Goal: Task Accomplishment & Management: Manage account settings

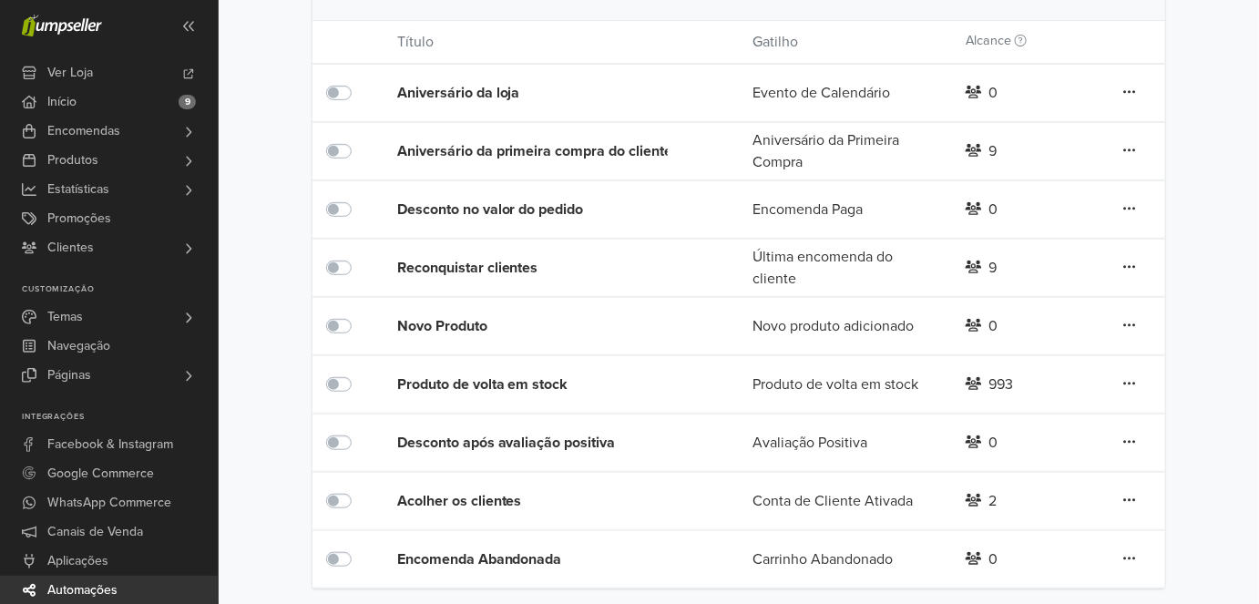
scroll to position [228, 0]
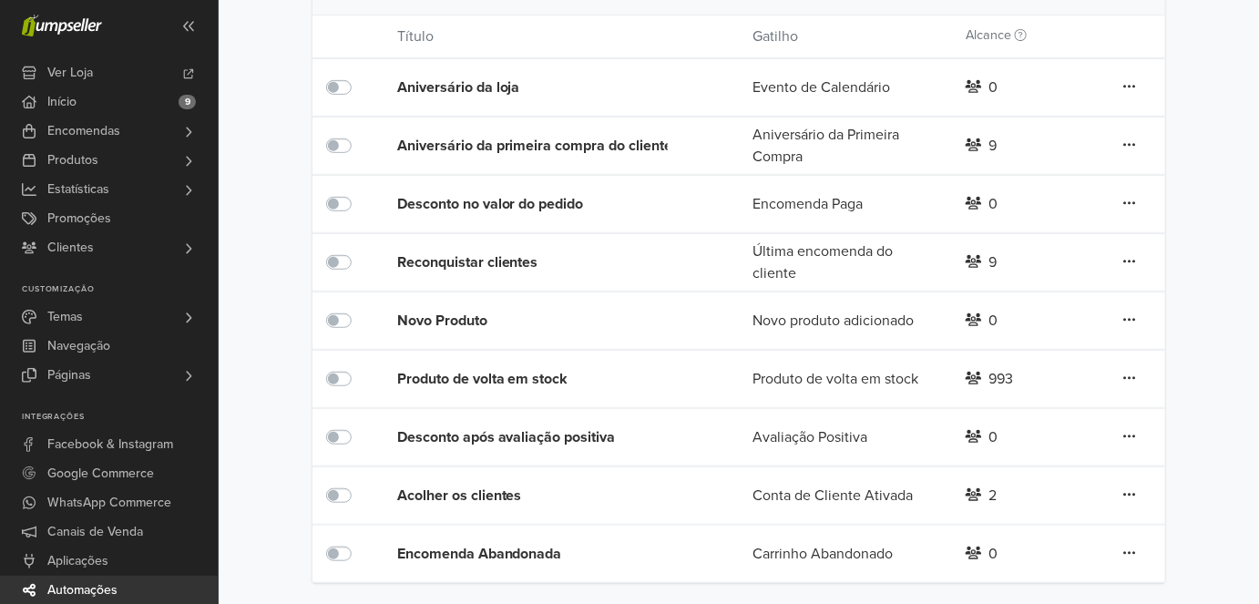
click at [458, 380] on div "Produto de volta em stock" at bounding box center [539, 379] width 284 height 22
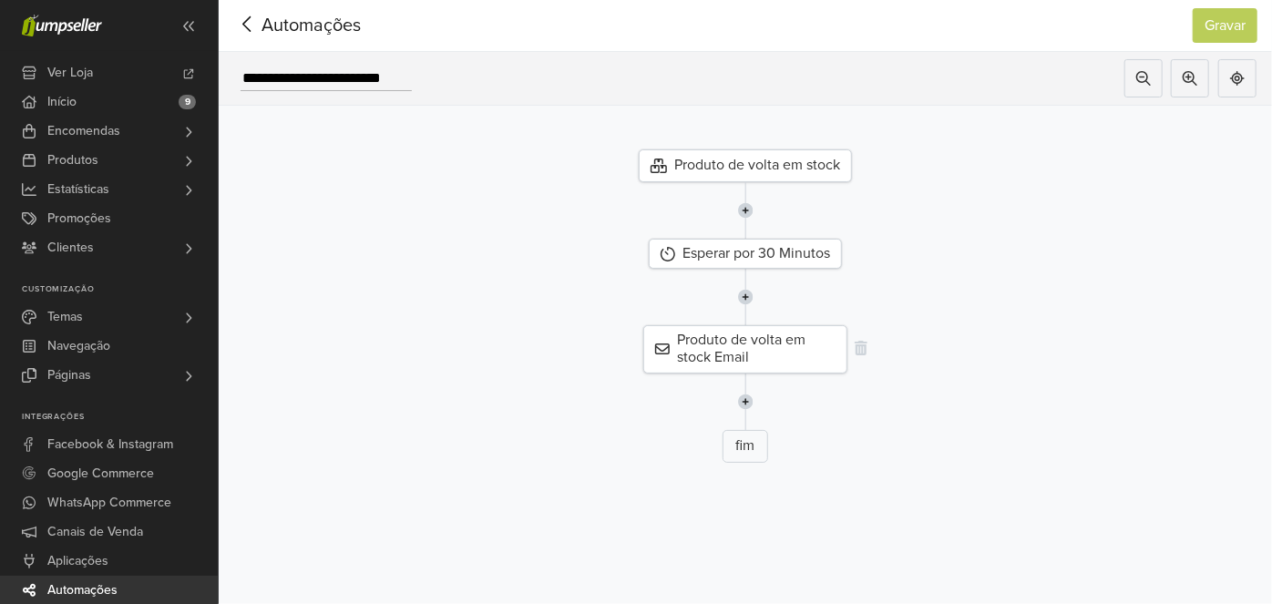
click at [774, 342] on div "Produto de volta em stock Email" at bounding box center [745, 348] width 204 height 47
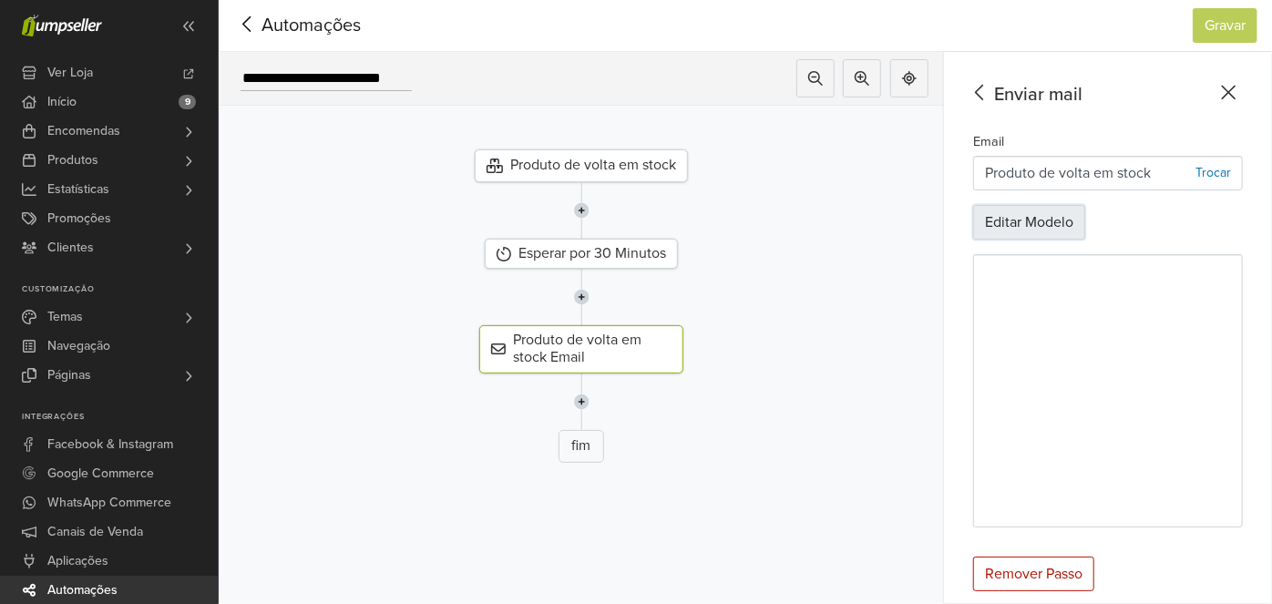
click at [1039, 224] on button "Editar Modelo" at bounding box center [1029, 222] width 112 height 35
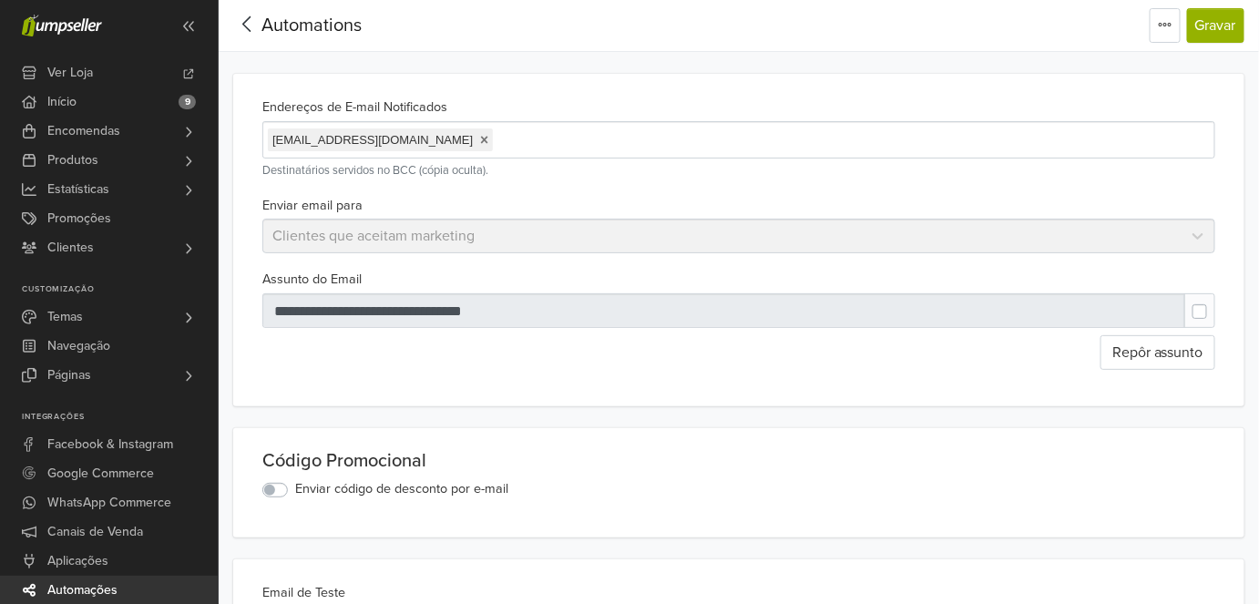
click at [480, 143] on link at bounding box center [484, 140] width 8 height 15
drag, startPoint x: 649, startPoint y: 219, endPoint x: 633, endPoint y: 225, distance: 17.6
drag, startPoint x: 633, startPoint y: 225, endPoint x: 821, endPoint y: 179, distance: 193.1
click at [821, 179] on small "Destinatários servidos no BCC (cópia oculta)." at bounding box center [738, 170] width 953 height 17
click at [1218, 32] on button "Gravar" at bounding box center [1215, 25] width 57 height 35
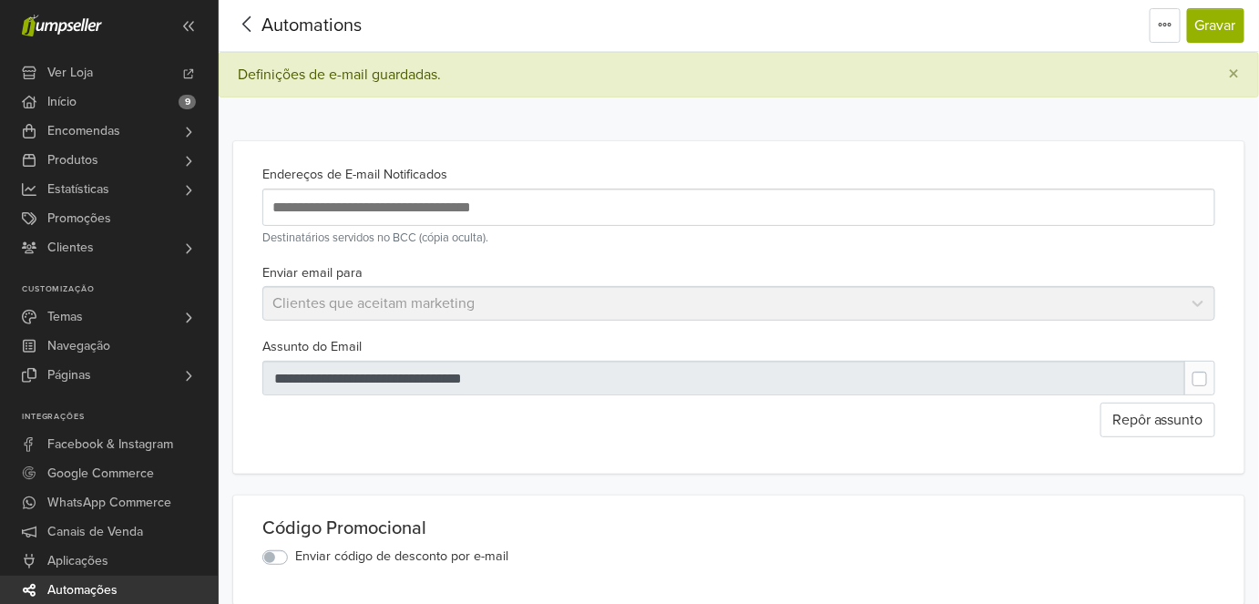
click at [293, 35] on span "Automations" at bounding box center [311, 26] width 100 height 22
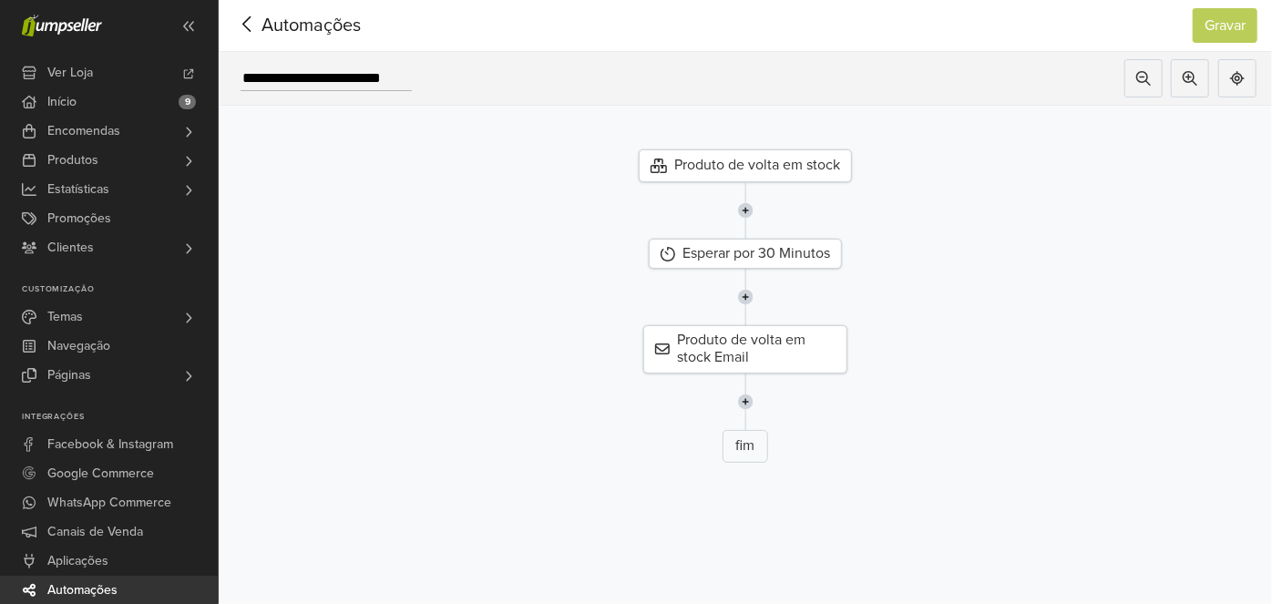
click at [319, 29] on span "Automações" at bounding box center [282, 25] width 99 height 27
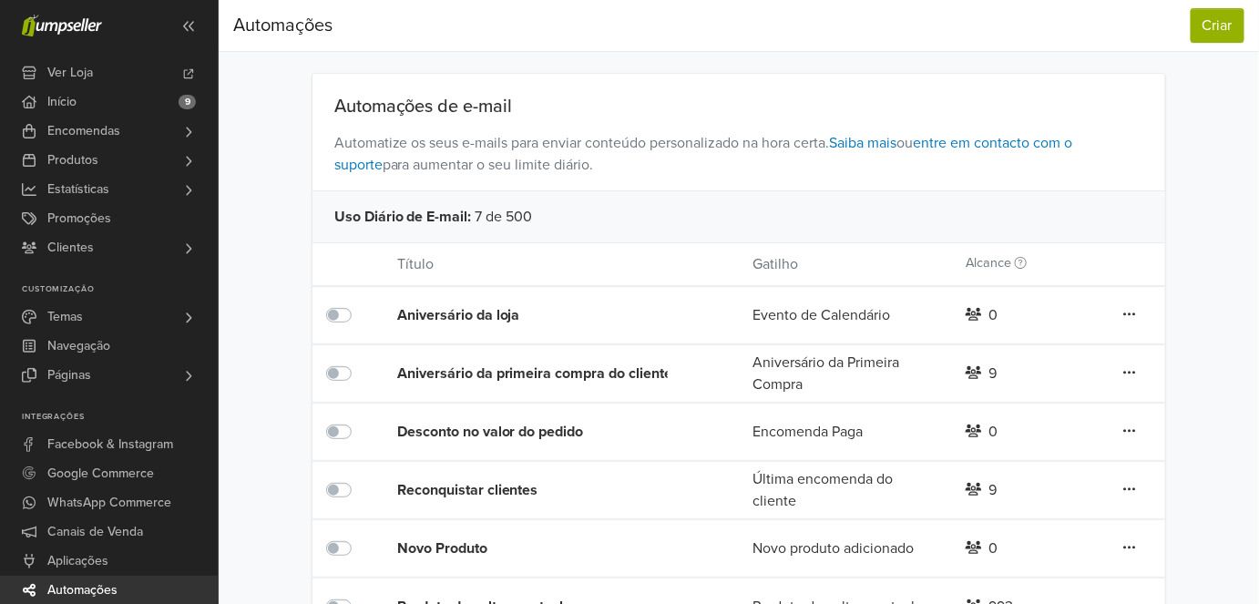
click at [501, 313] on div "Aniversário da loja" at bounding box center [539, 315] width 284 height 22
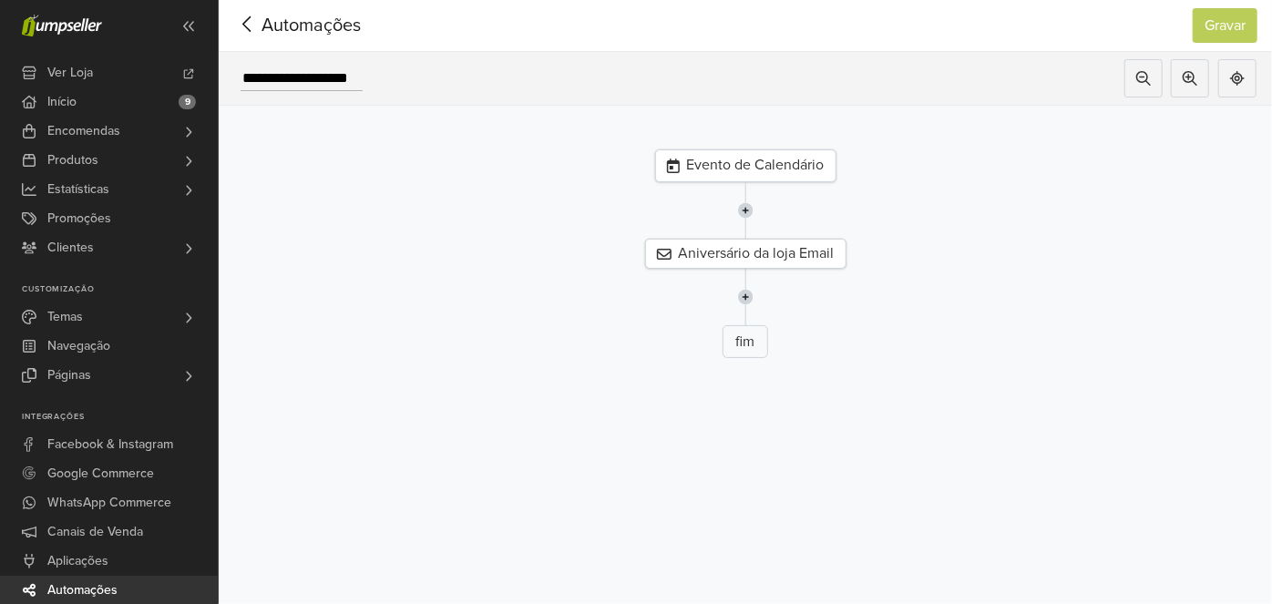
click at [730, 169] on div "Evento de Calendário" at bounding box center [745, 165] width 181 height 33
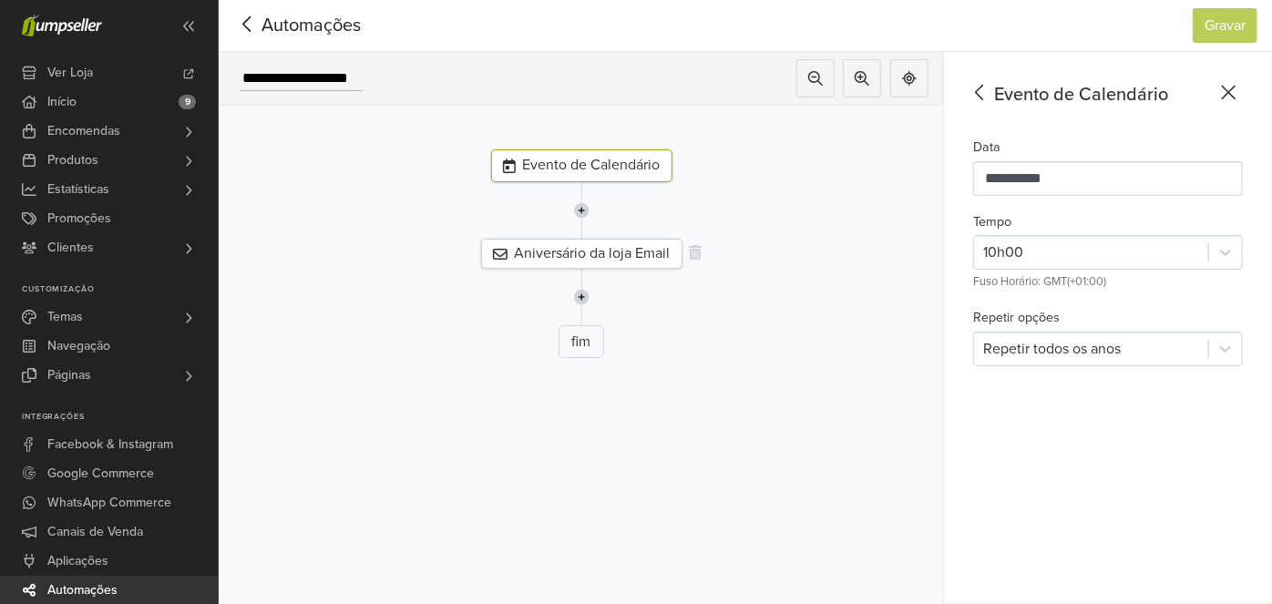
click at [592, 250] on div "Aniversário da loja Email" at bounding box center [581, 254] width 201 height 30
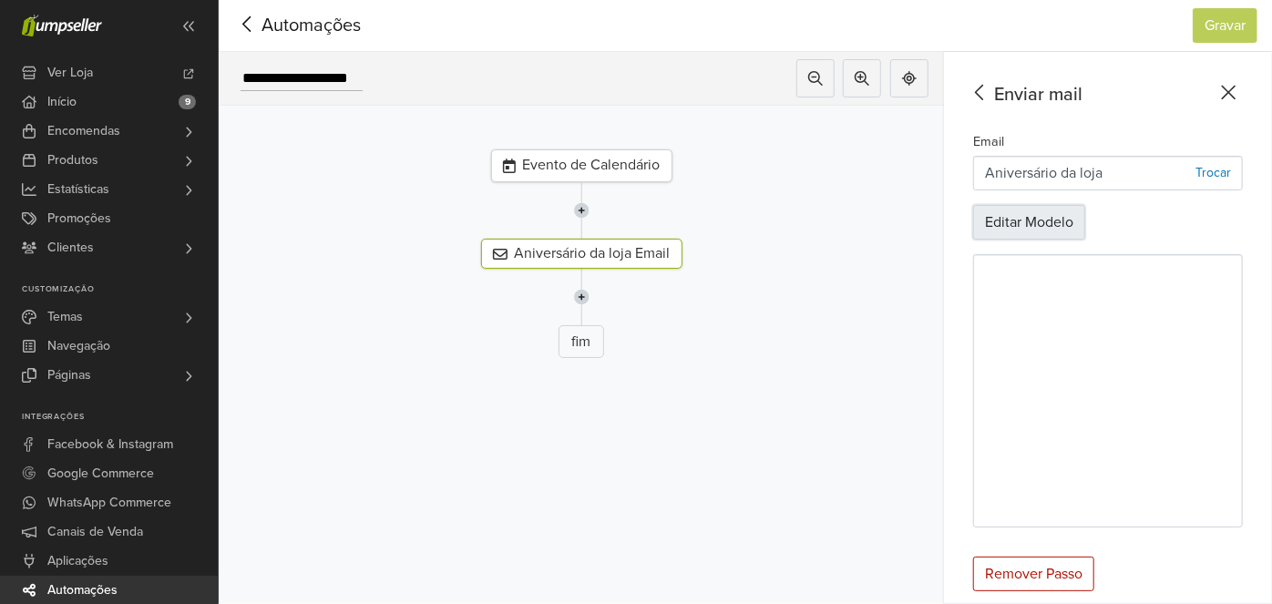
click at [1022, 228] on button "Editar Modelo" at bounding box center [1029, 222] width 112 height 35
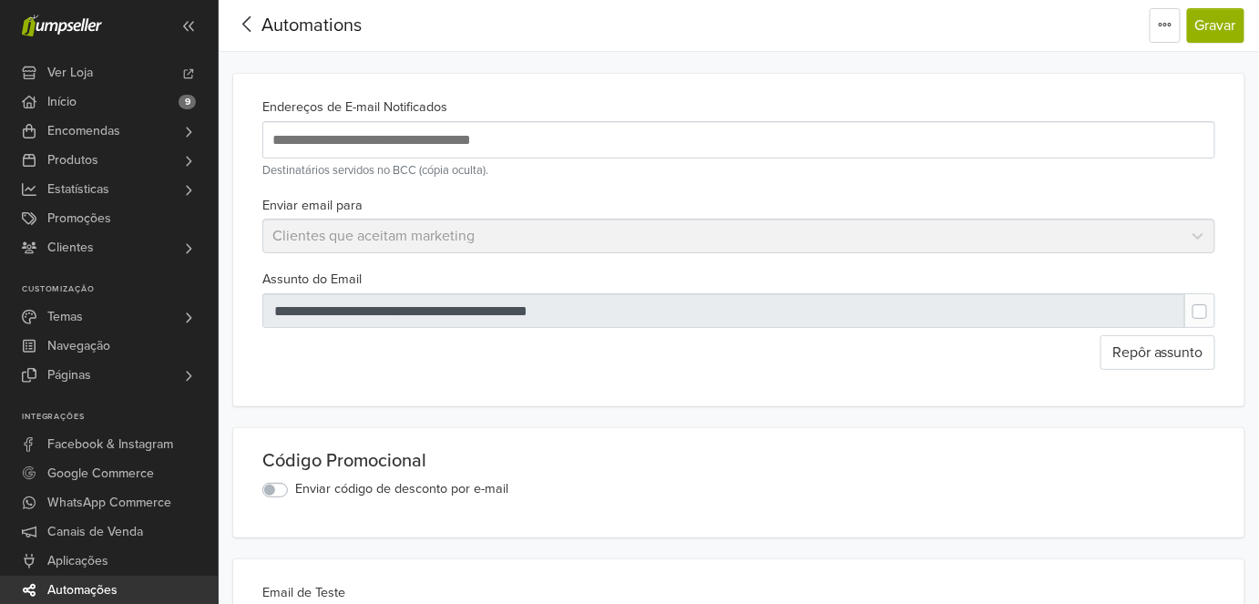
click at [276, 29] on span "Automations" at bounding box center [311, 26] width 100 height 22
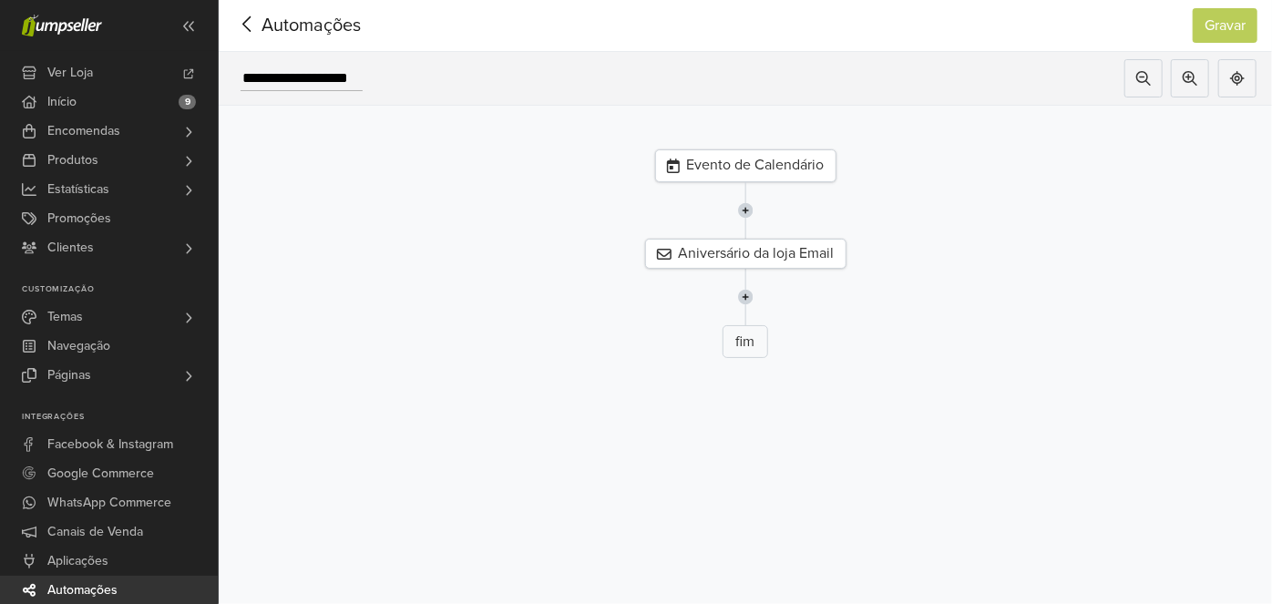
click at [270, 26] on span "Automações" at bounding box center [282, 25] width 99 height 27
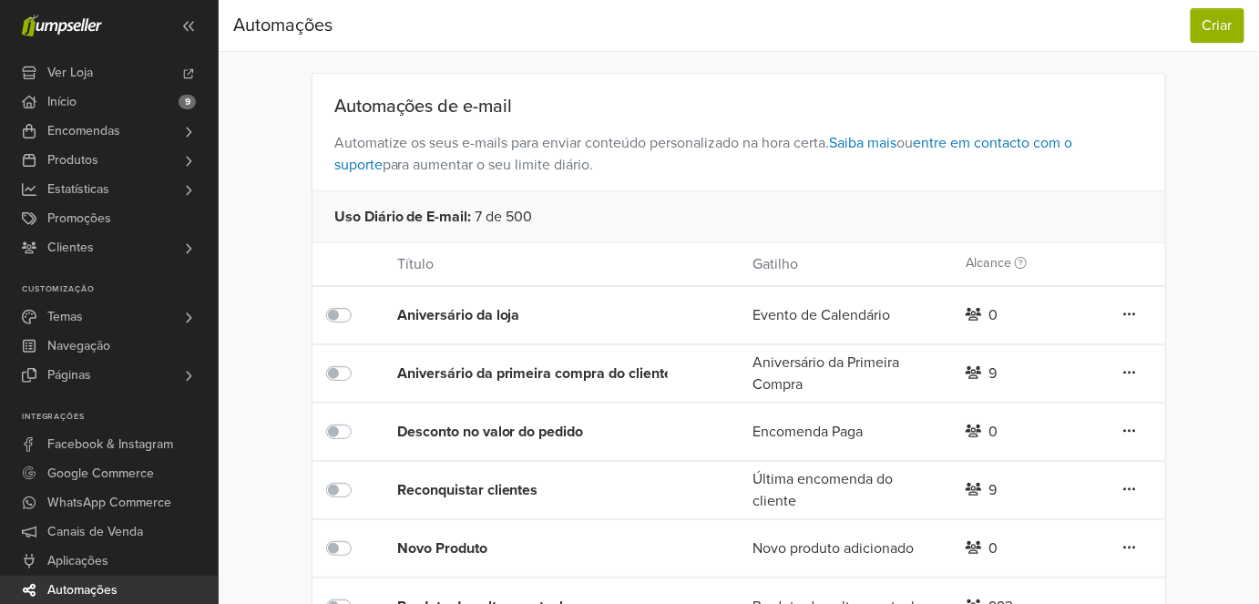
click at [430, 371] on div "Aniversário da primeira compra do cliente" at bounding box center [539, 374] width 284 height 22
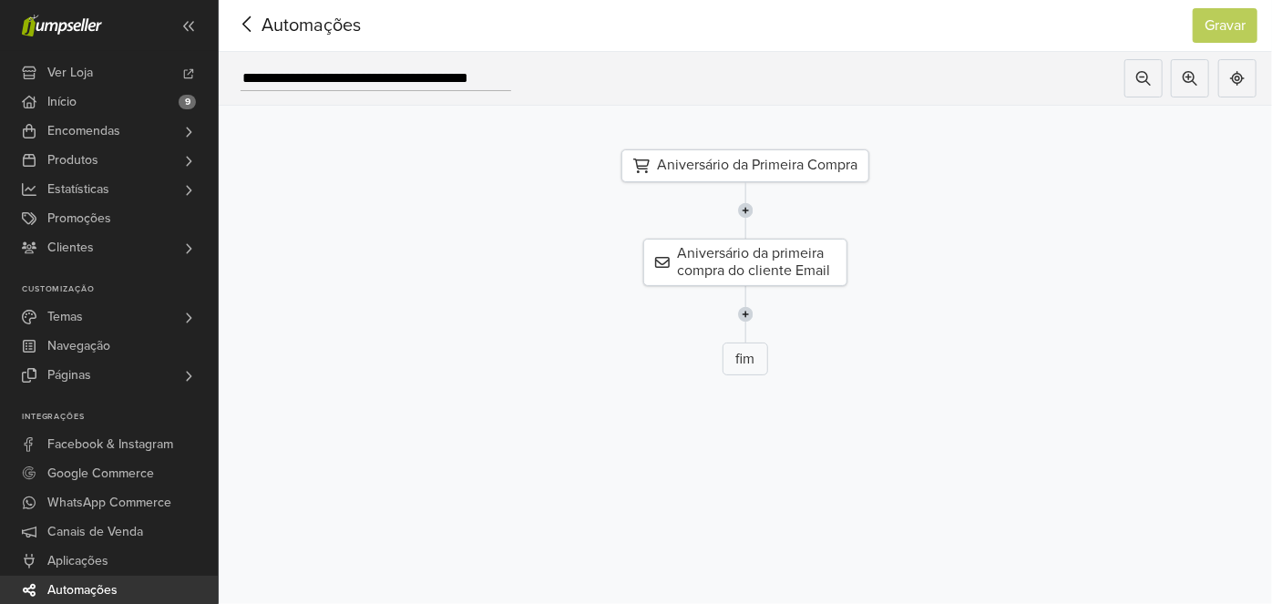
click at [685, 163] on div "Aniversário da Primeira Compra" at bounding box center [745, 165] width 248 height 33
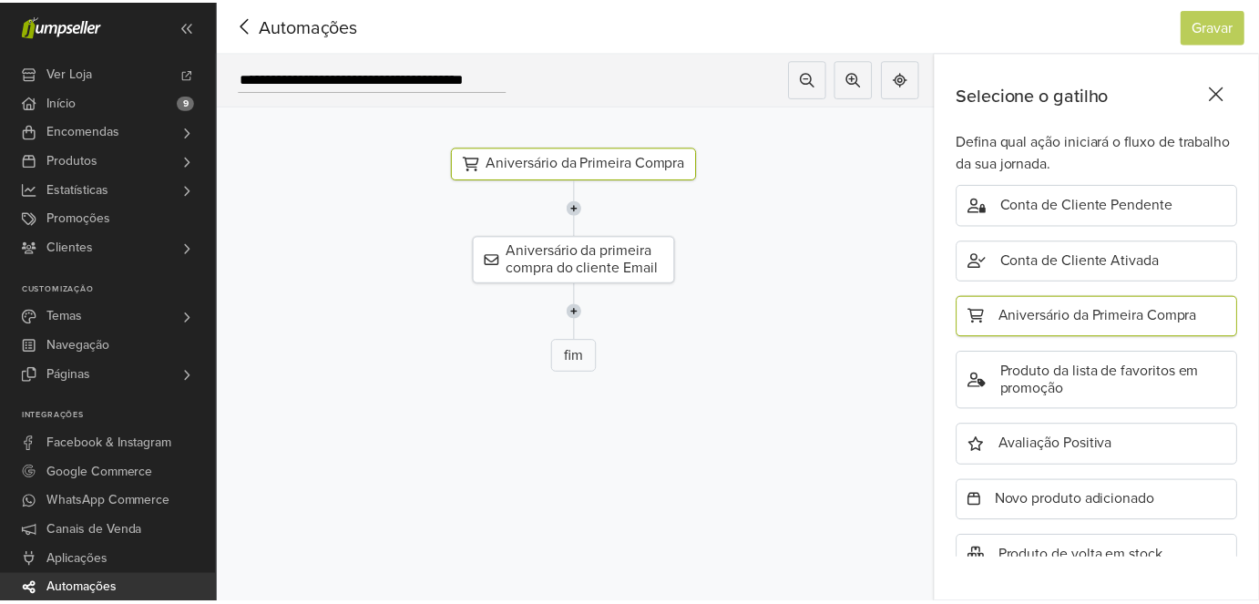
scroll to position [677, 0]
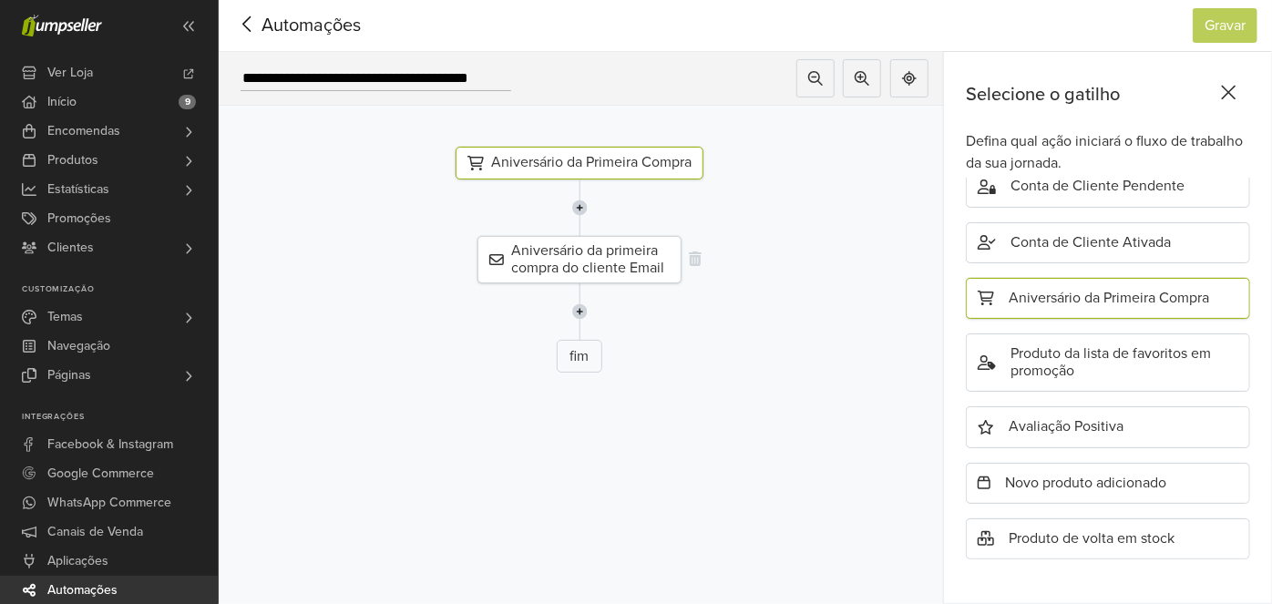
click at [631, 270] on div "Aniversário da primeira compra do cliente Email" at bounding box center [579, 259] width 204 height 47
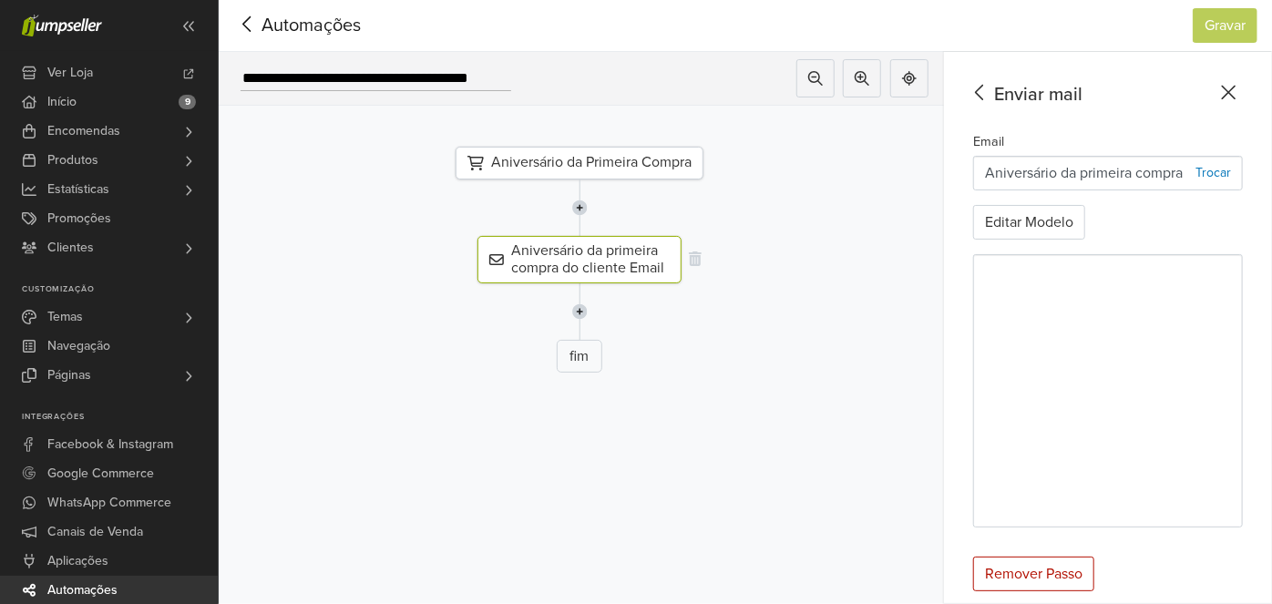
click at [594, 253] on div "Aniversário da primeira compra do cliente Email" at bounding box center [579, 259] width 204 height 47
click at [1038, 219] on button "Editar Modelo" at bounding box center [1029, 222] width 112 height 35
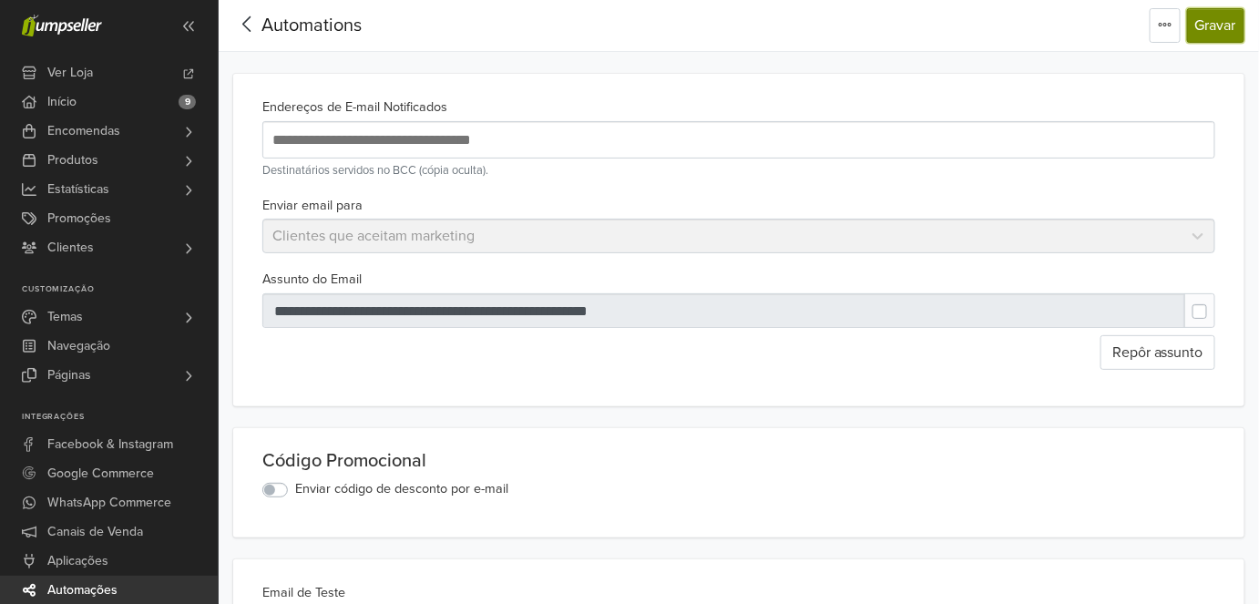
click at [1204, 29] on button "Gravar" at bounding box center [1215, 25] width 57 height 35
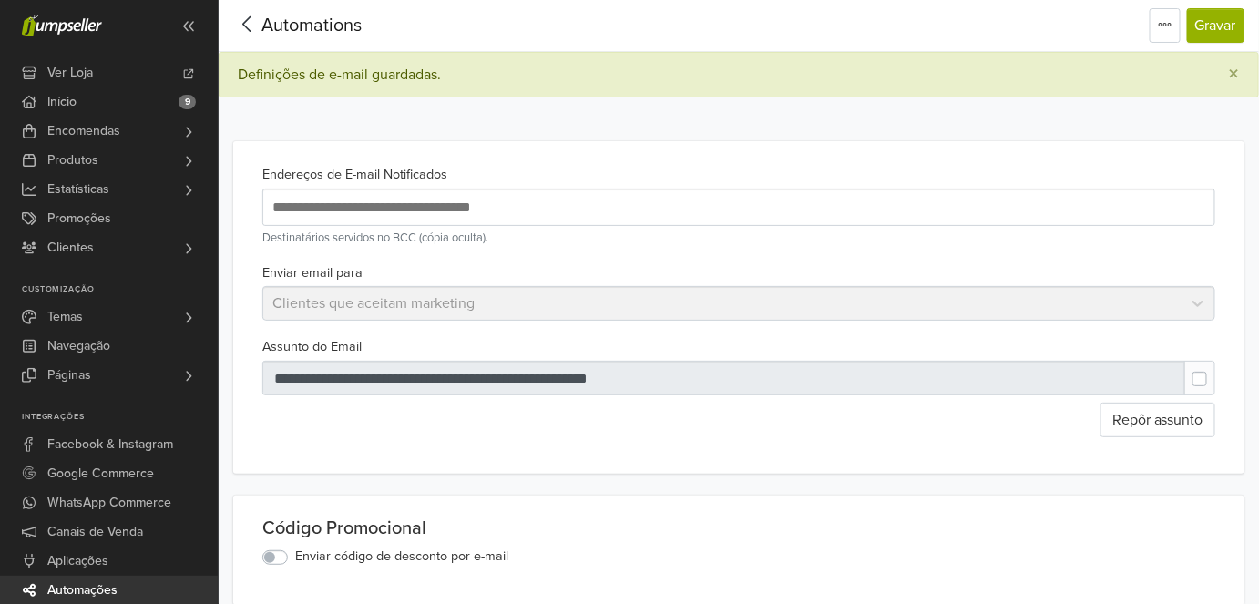
click at [325, 34] on span "Automations" at bounding box center [311, 26] width 100 height 22
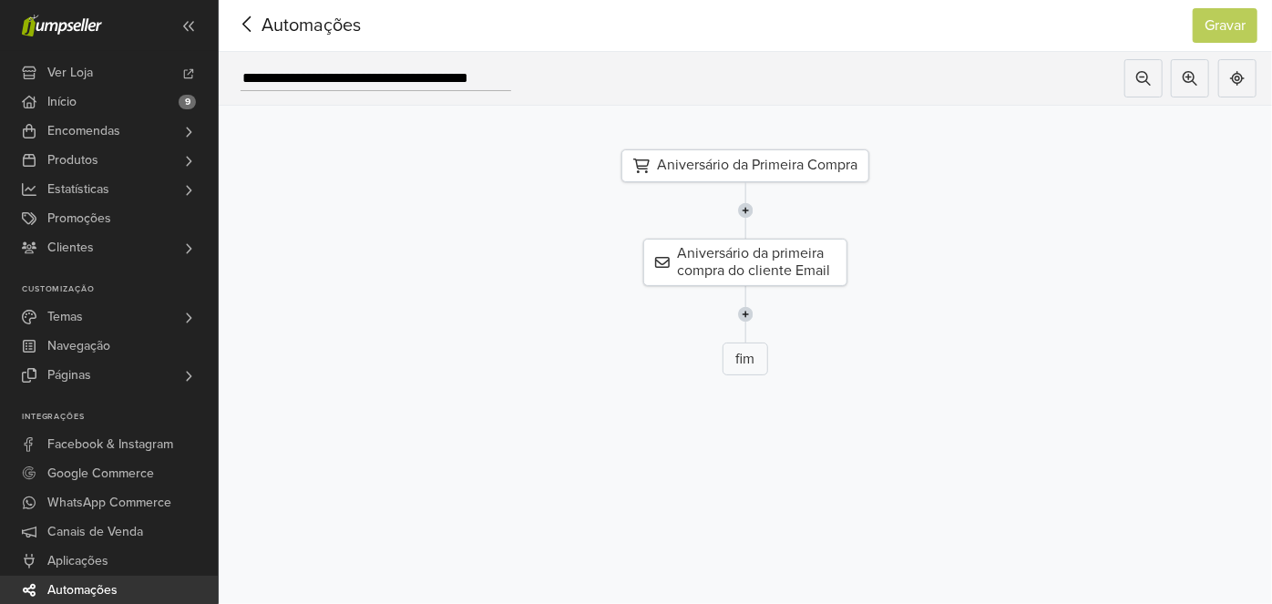
click at [321, 20] on span "Automações" at bounding box center [282, 25] width 99 height 27
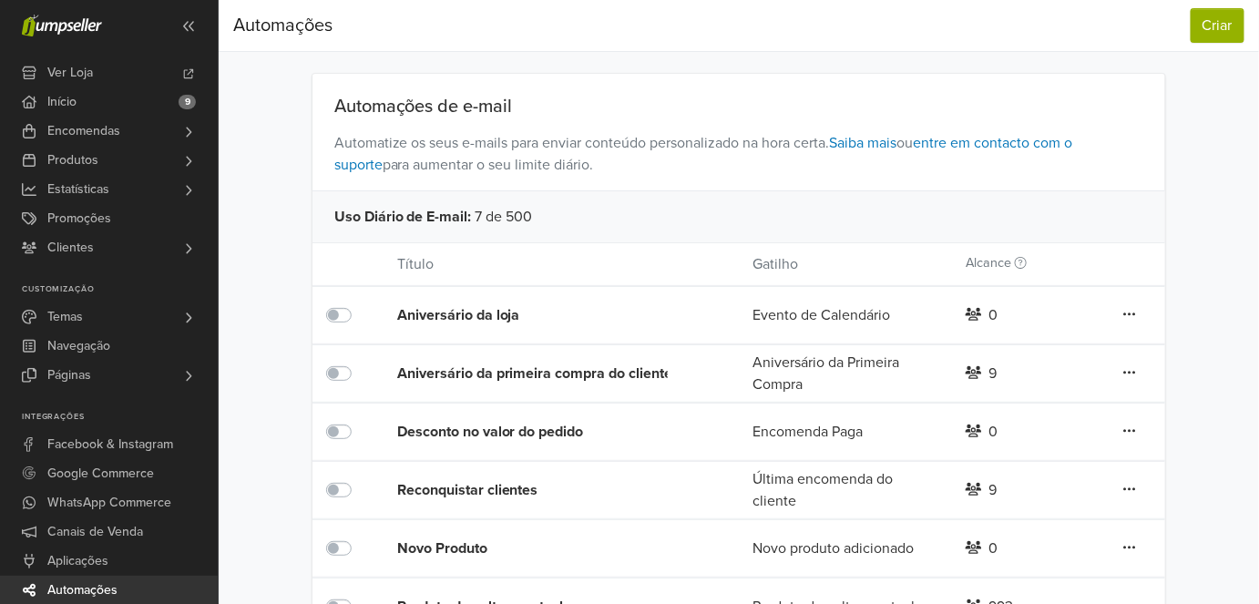
scroll to position [82, 0]
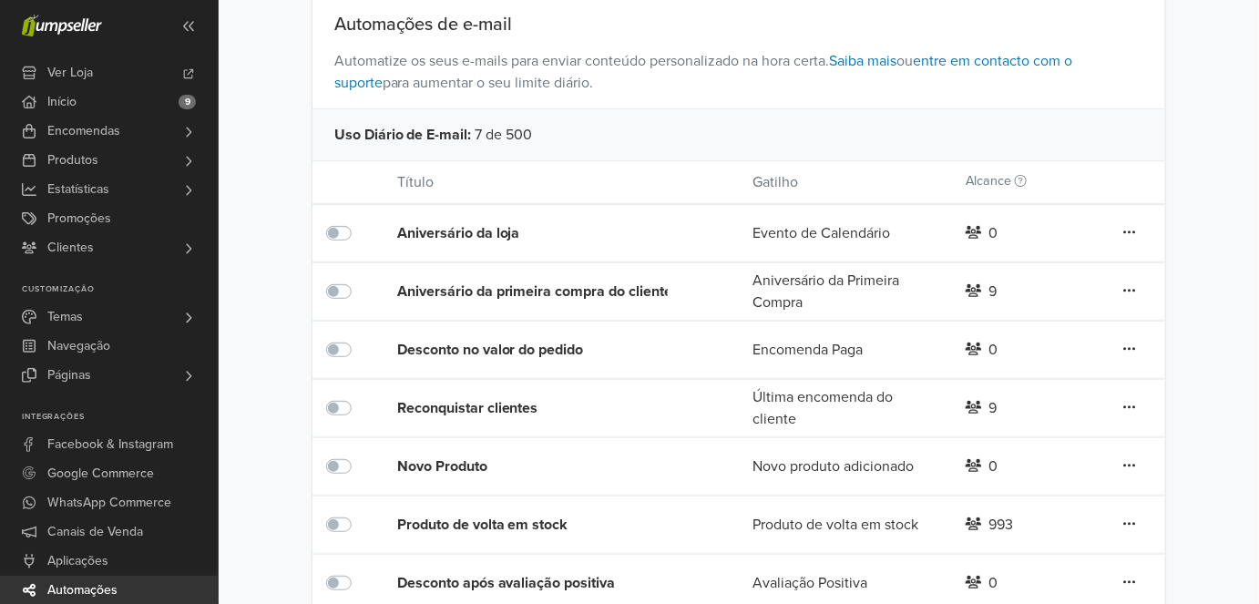
click at [512, 350] on div "Desconto no valor do pedido" at bounding box center [539, 350] width 284 height 22
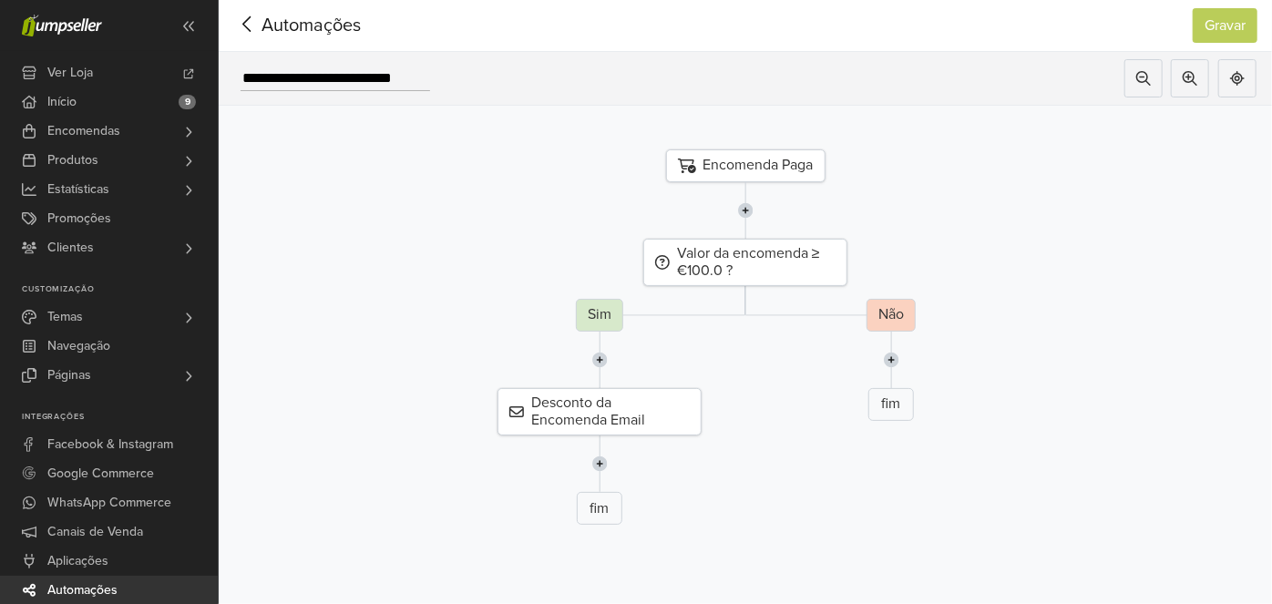
click at [724, 163] on div "Encomenda Paga" at bounding box center [745, 165] width 159 height 33
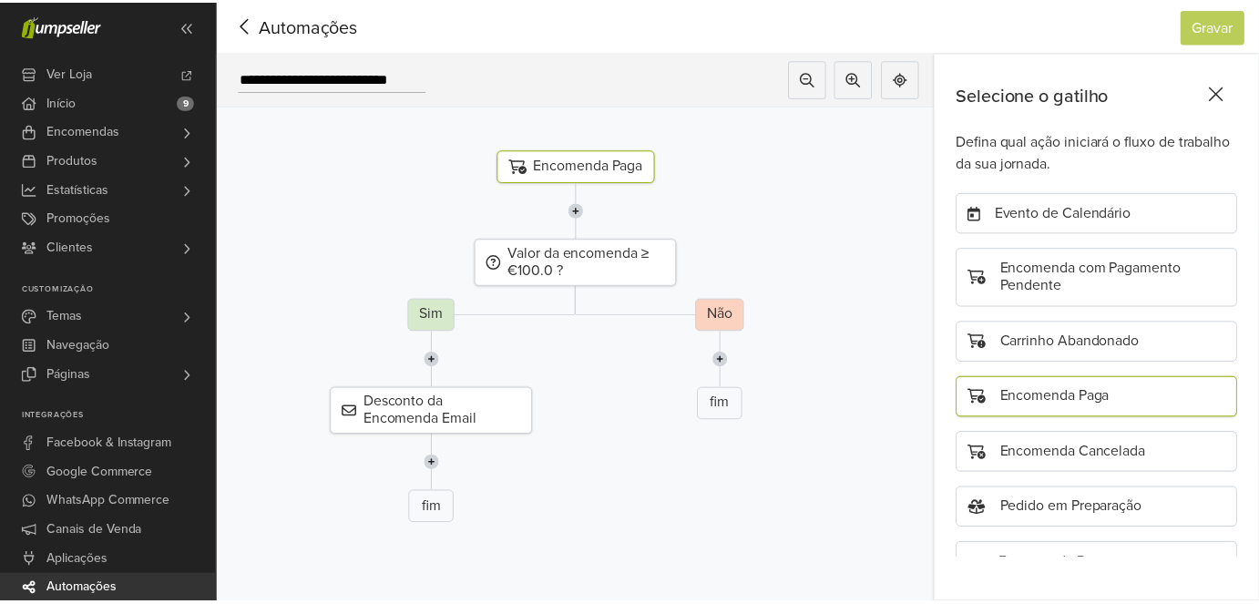
scroll to position [158, 0]
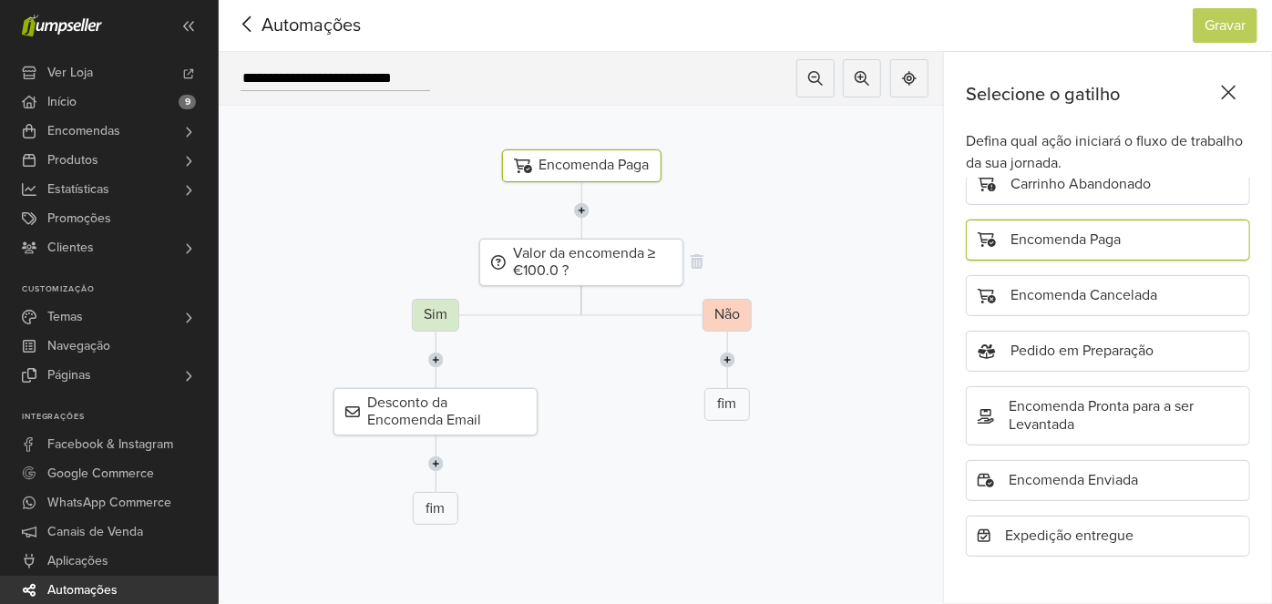
click at [609, 264] on div "Valor da encomenda ≥ €100.0 ?" at bounding box center [581, 262] width 204 height 47
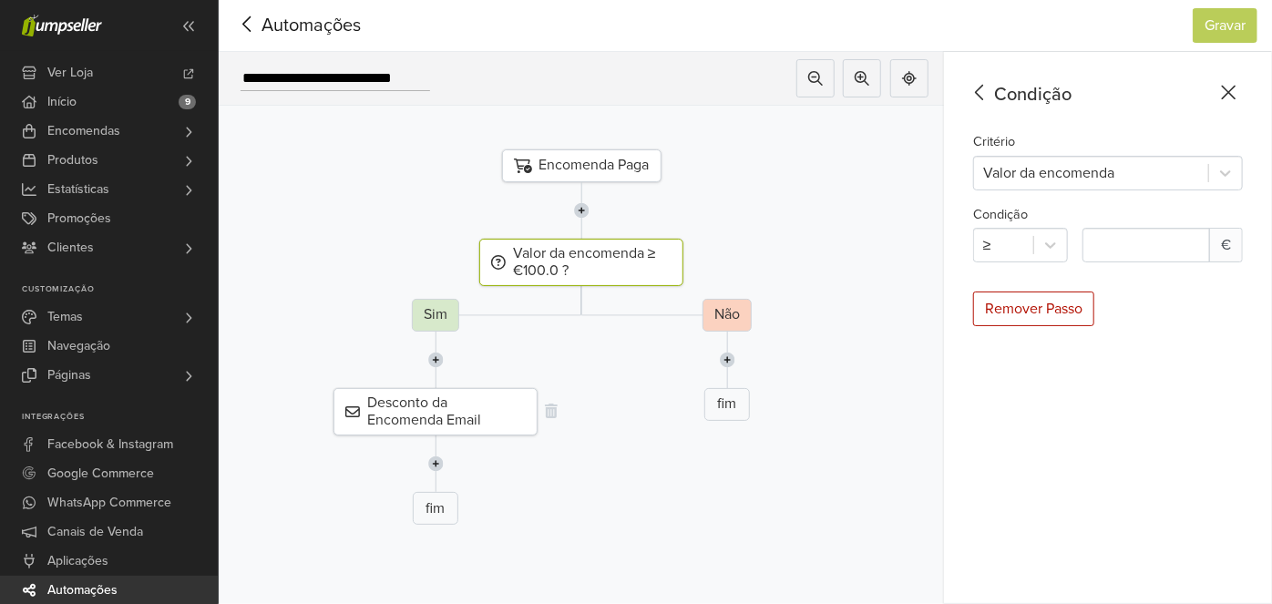
click at [456, 406] on div "Desconto da Encomenda Email" at bounding box center [435, 411] width 204 height 47
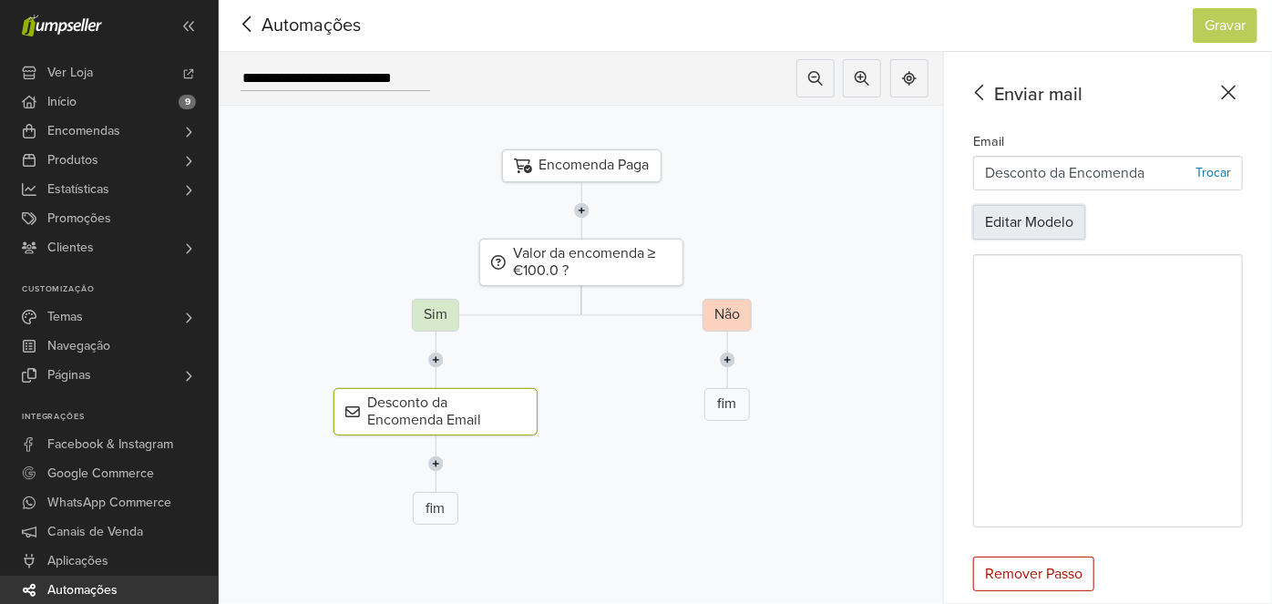
click at [1022, 223] on button "Editar Modelo" at bounding box center [1029, 222] width 112 height 35
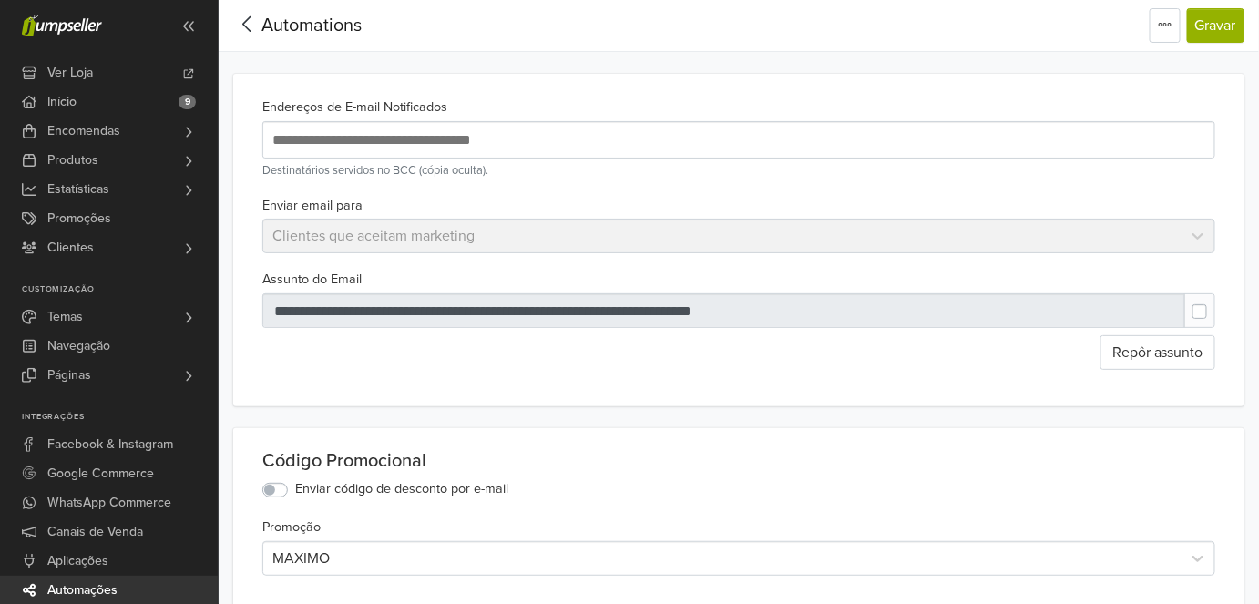
click at [295, 35] on span "Automations" at bounding box center [311, 26] width 100 height 22
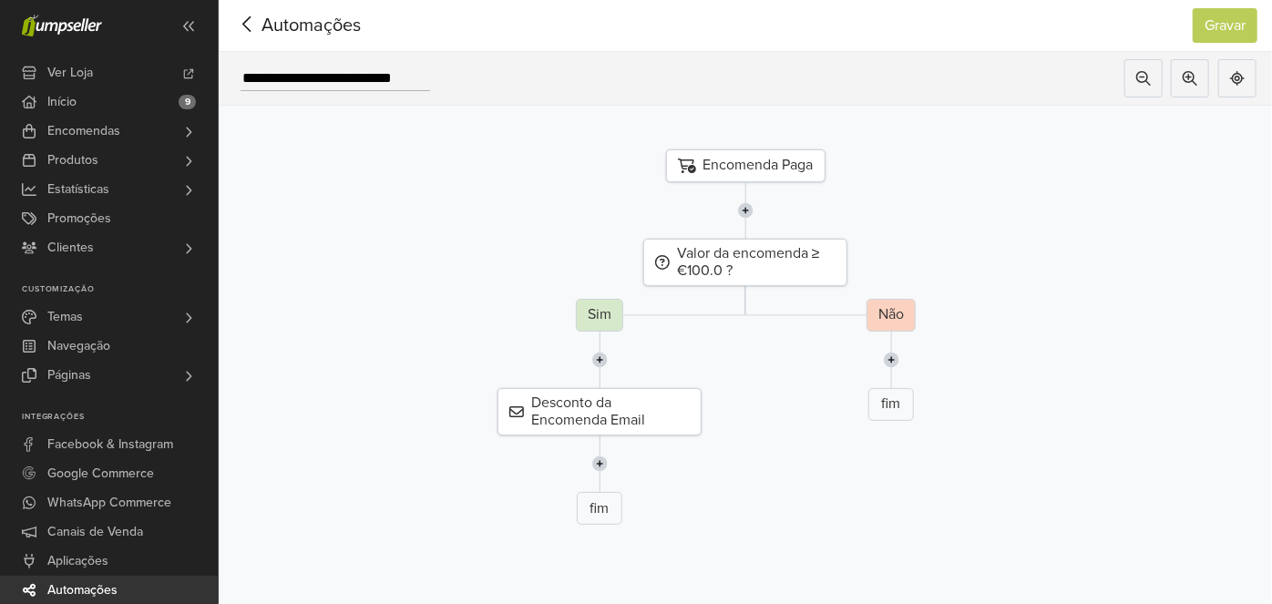
click at [304, 22] on span "Automações" at bounding box center [282, 25] width 99 height 27
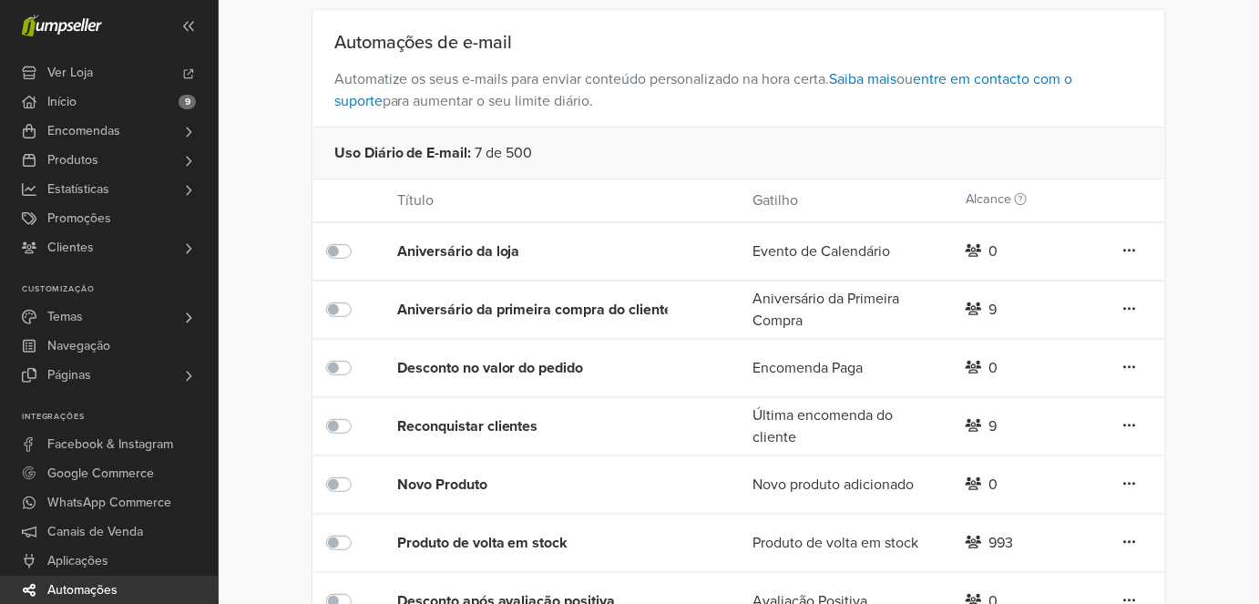
scroll to position [165, 0]
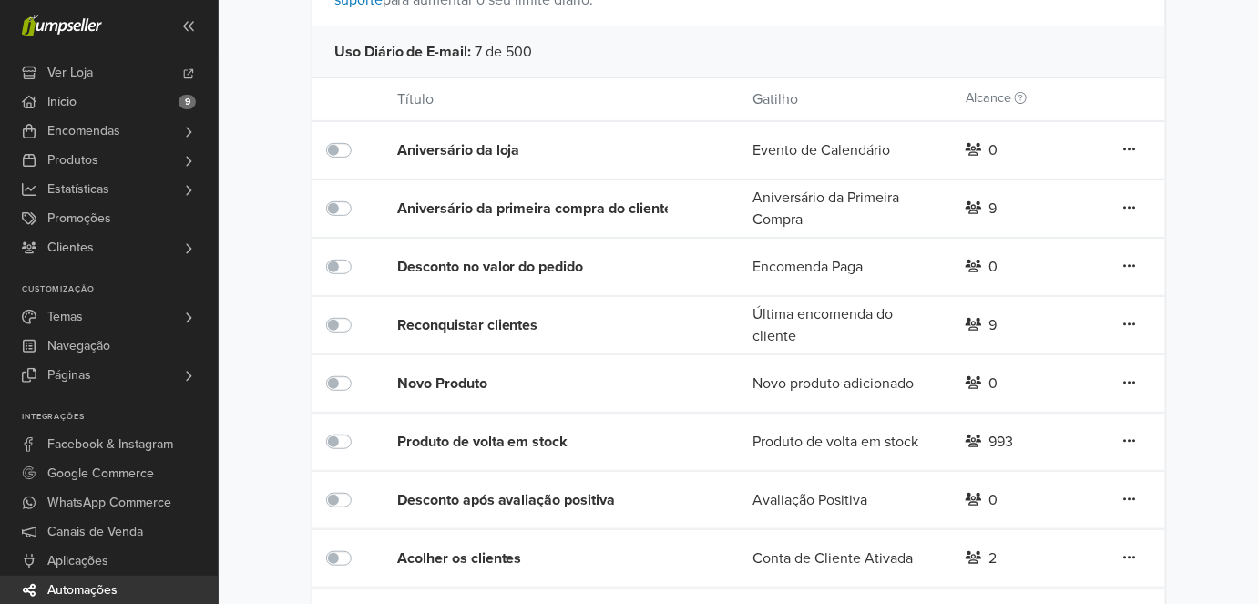
click at [480, 325] on div "Reconquistar clientes" at bounding box center [539, 325] width 284 height 22
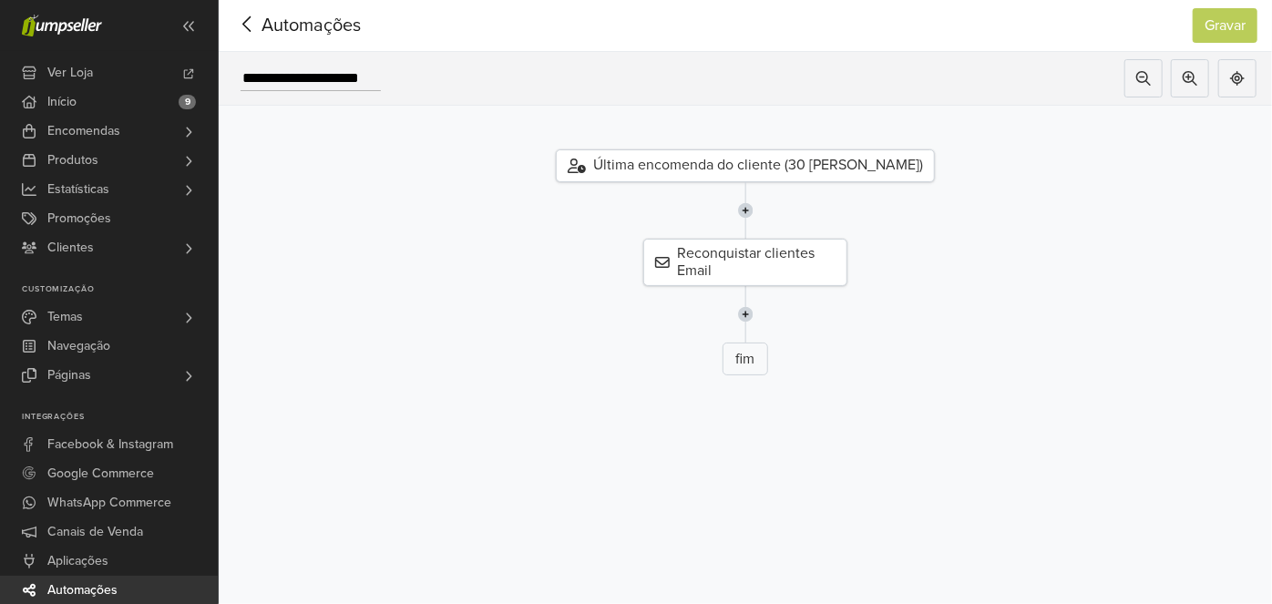
click at [681, 174] on div "Última encomenda do cliente (30 [PERSON_NAME])" at bounding box center [745, 165] width 379 height 33
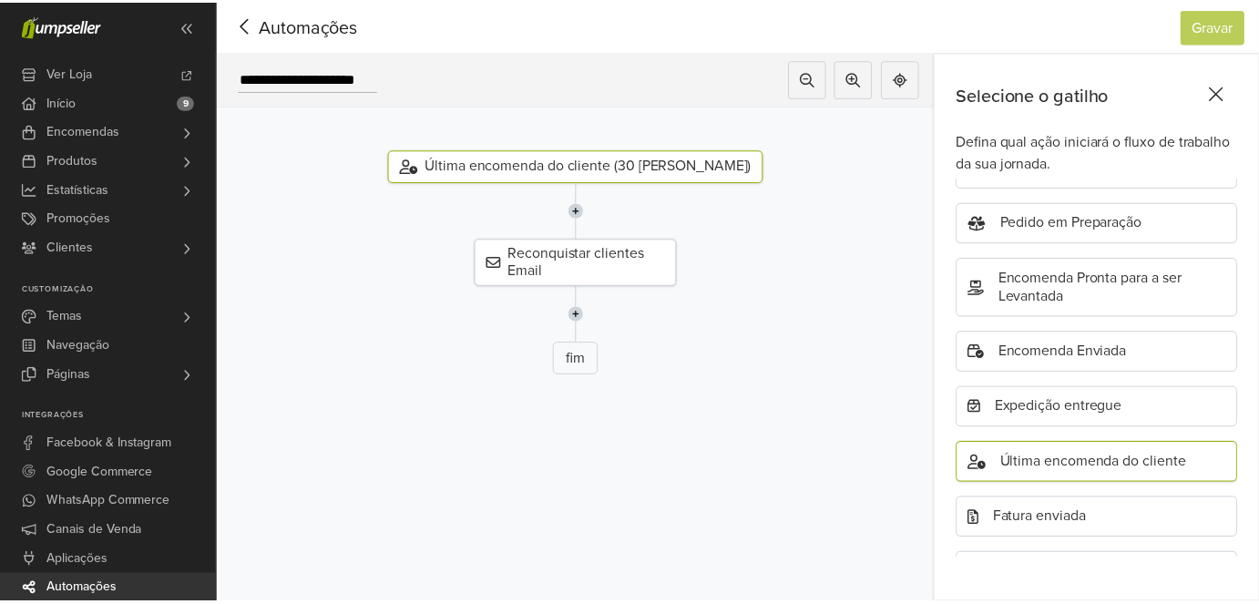
scroll to position [506, 0]
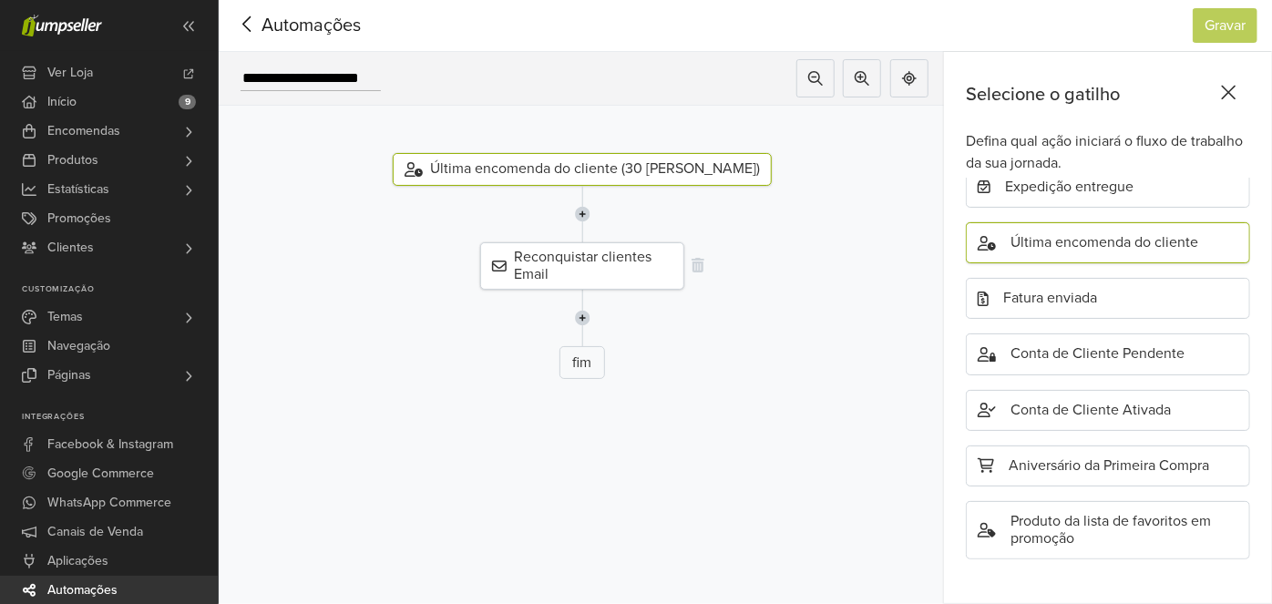
click at [623, 255] on div "Reconquistar clientes Email" at bounding box center [582, 265] width 204 height 47
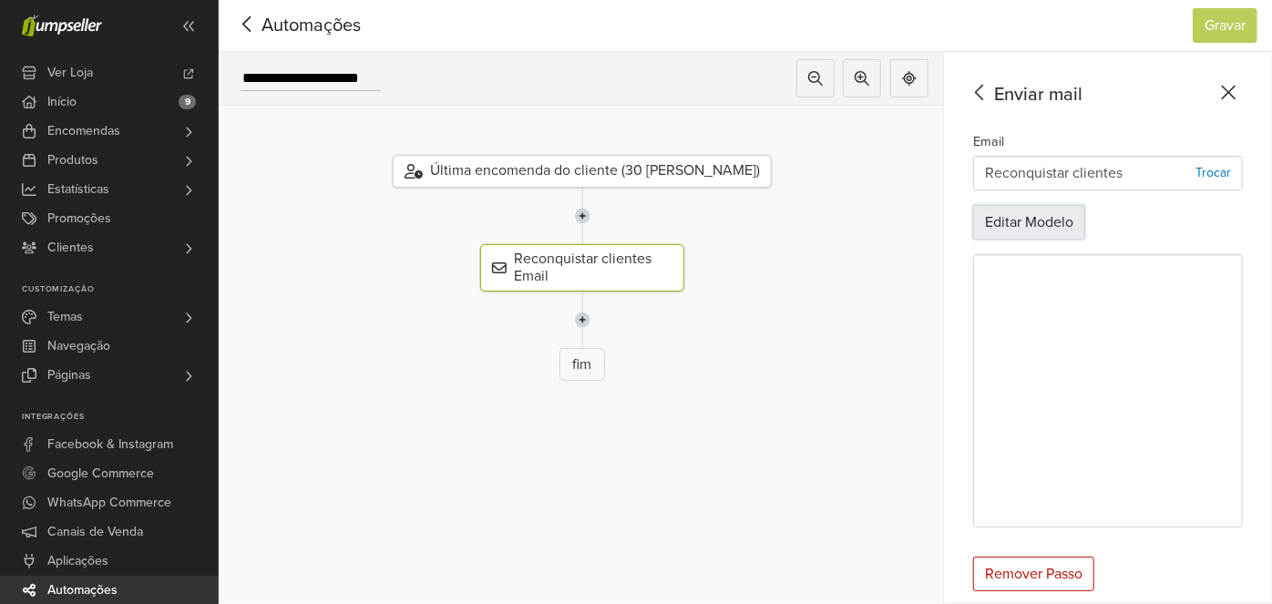
click at [1024, 225] on button "Editar Modelo" at bounding box center [1029, 222] width 112 height 35
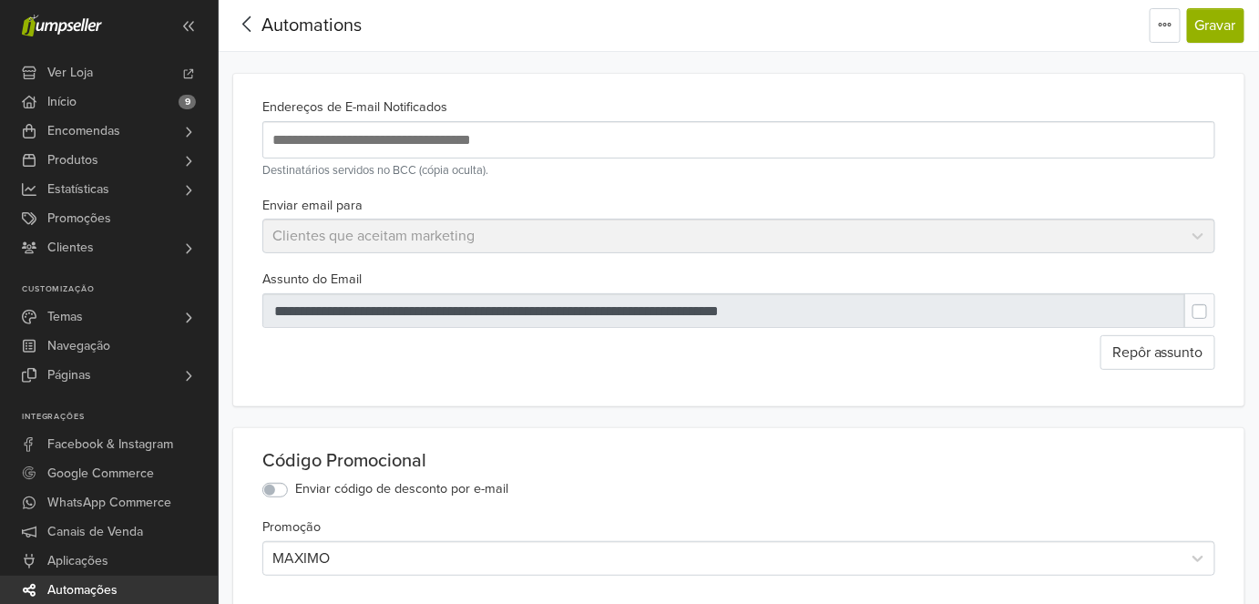
click at [338, 25] on span "Automations" at bounding box center [311, 26] width 100 height 22
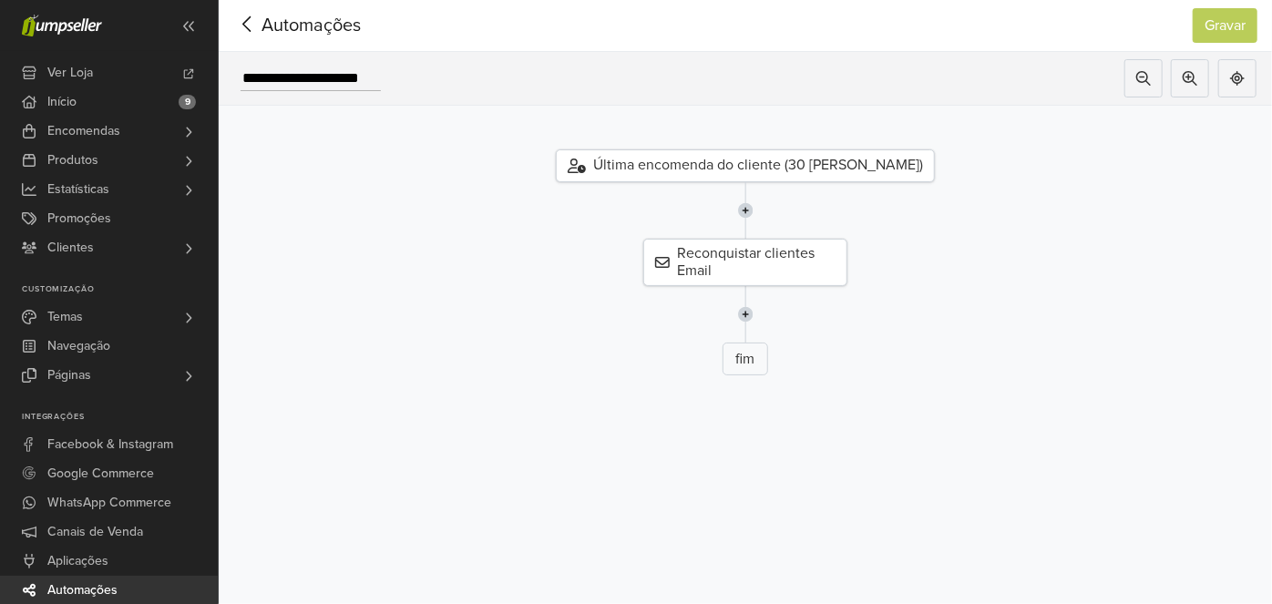
click at [327, 20] on span "Automações" at bounding box center [282, 25] width 99 height 27
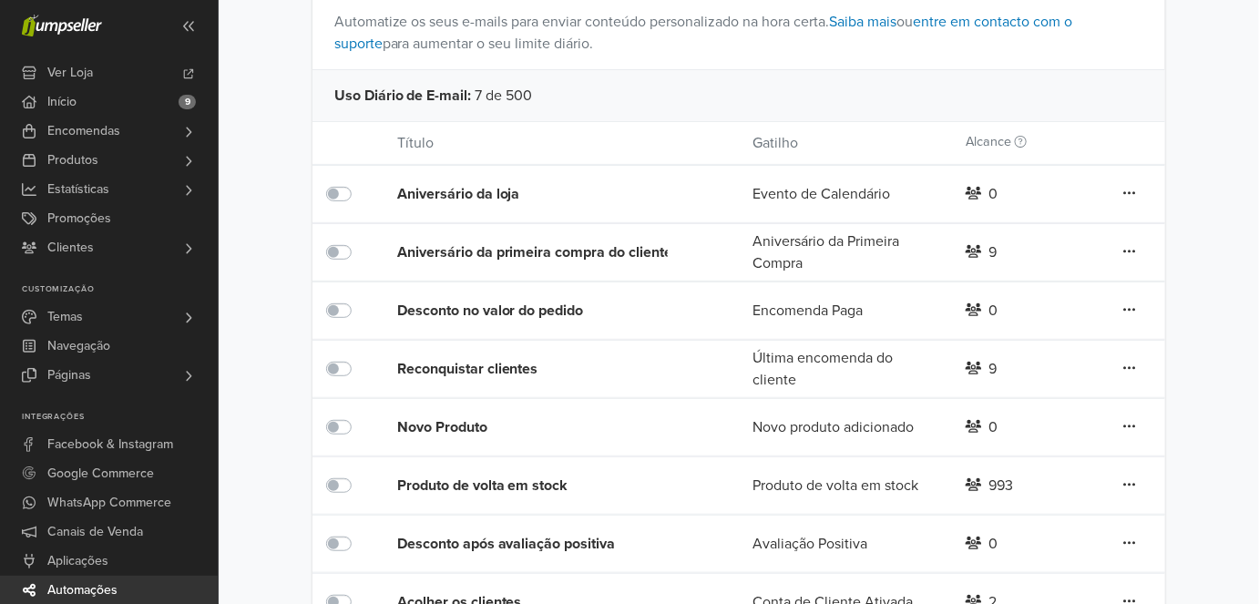
scroll to position [228, 0]
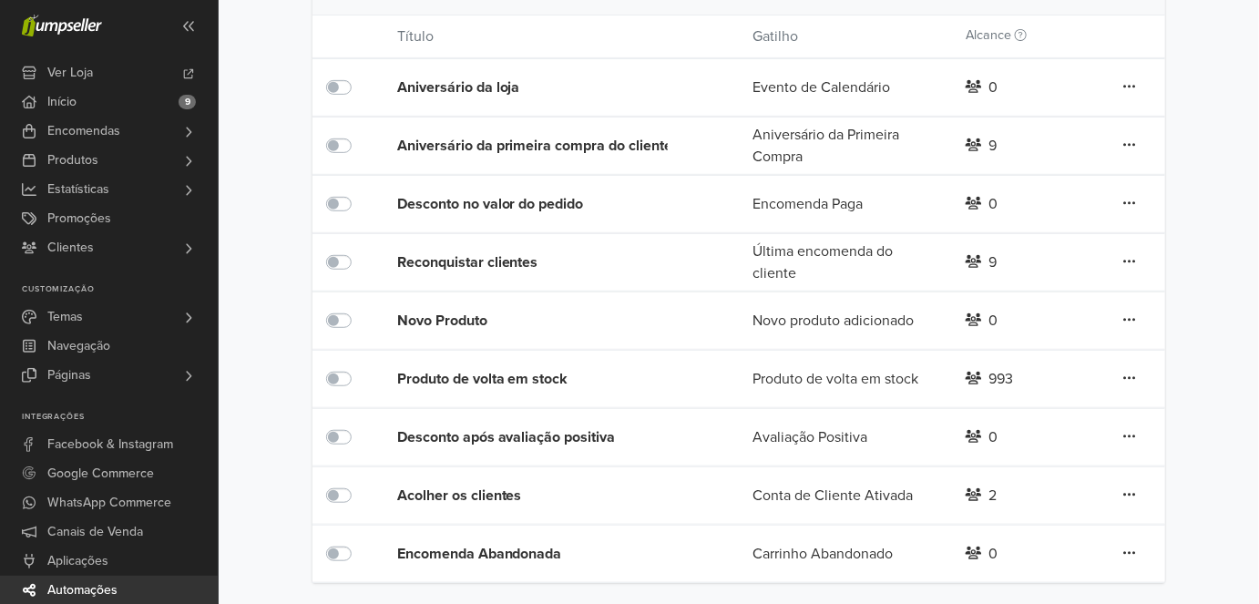
click at [550, 433] on div "Desconto após avaliação positiva" at bounding box center [539, 437] width 284 height 22
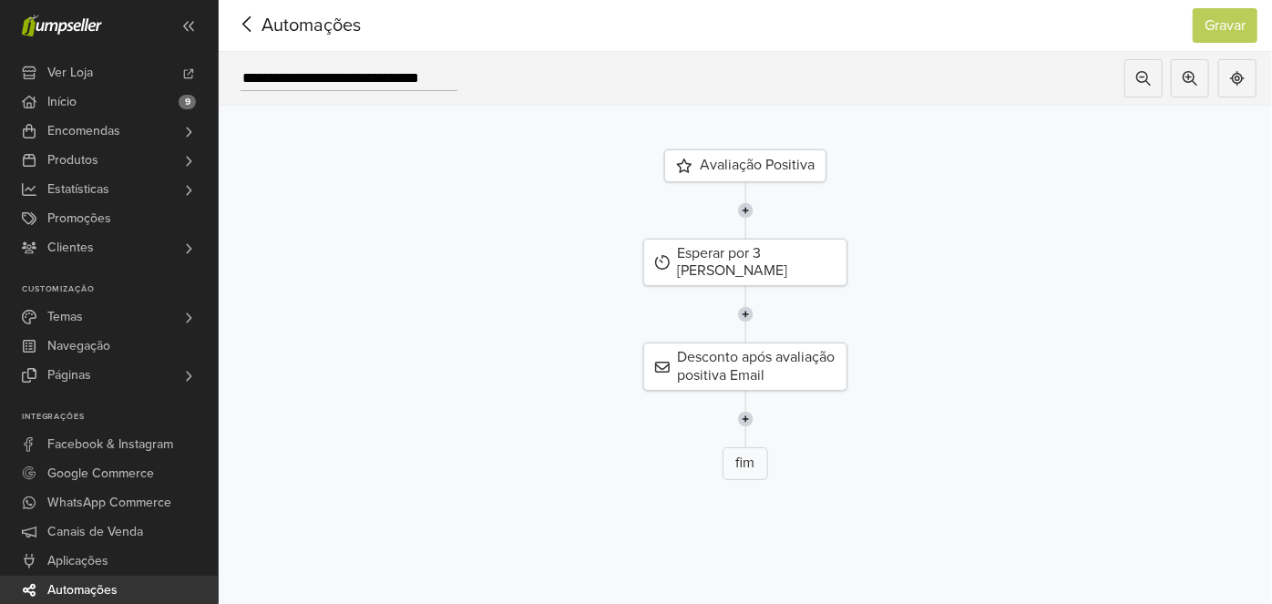
click at [726, 163] on div "Avaliação Positiva" at bounding box center [745, 165] width 162 height 33
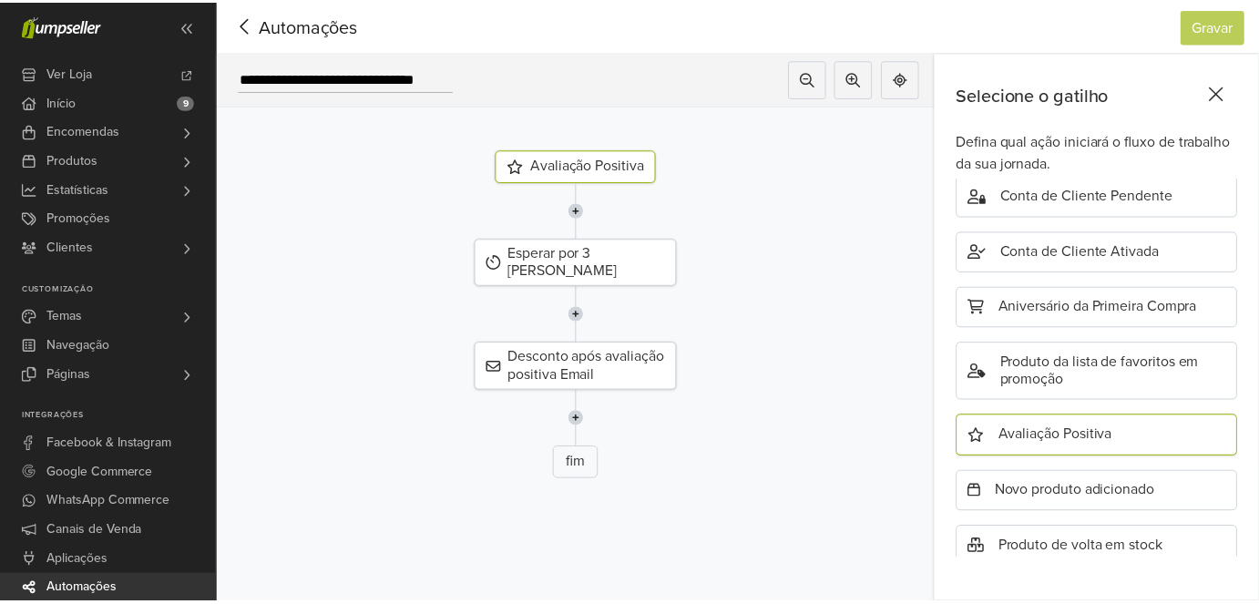
scroll to position [677, 0]
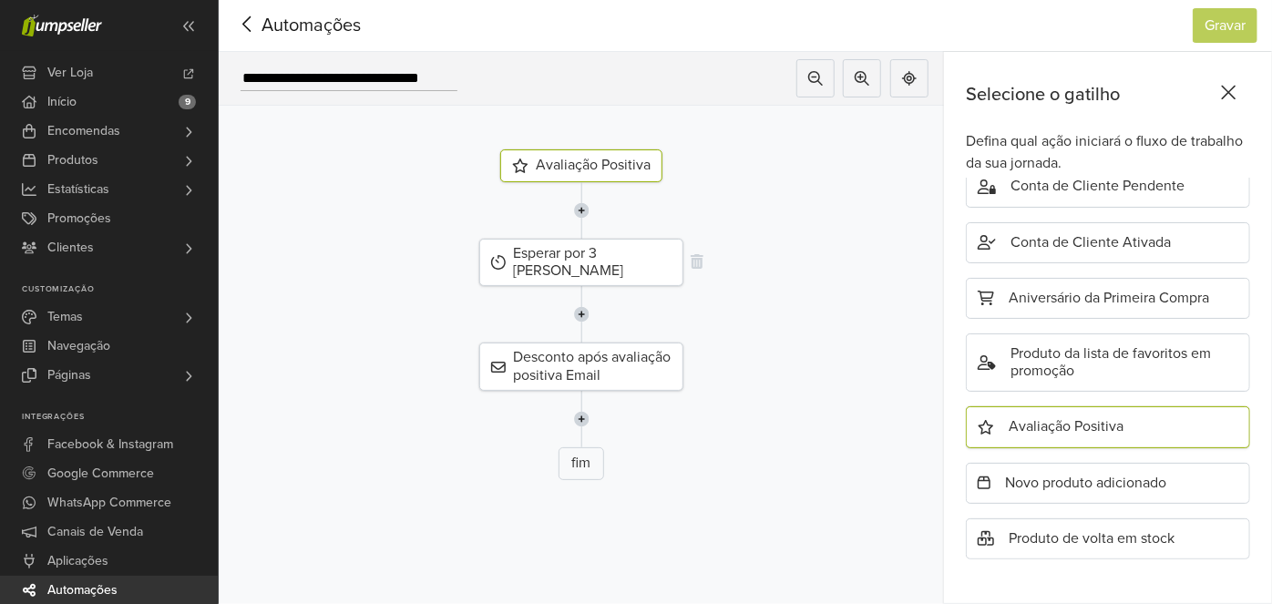
click at [641, 243] on div "Esperar por 3 [PERSON_NAME]" at bounding box center [581, 262] width 204 height 47
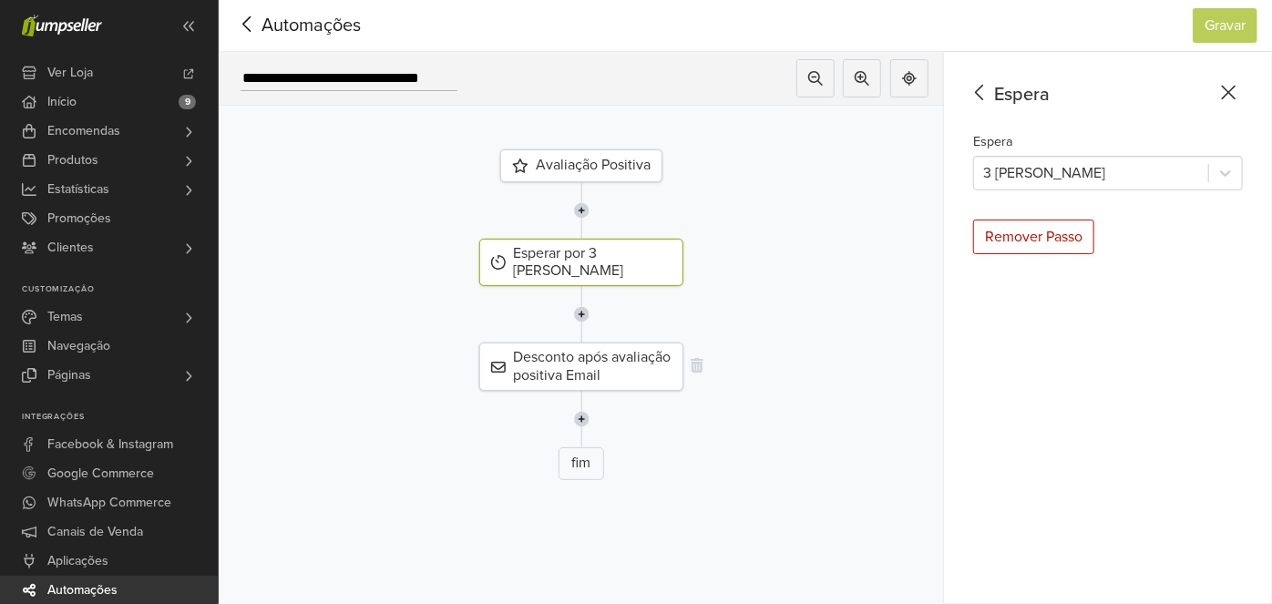
click at [608, 342] on div "Desconto após avaliação positiva Email" at bounding box center [581, 365] width 204 height 47
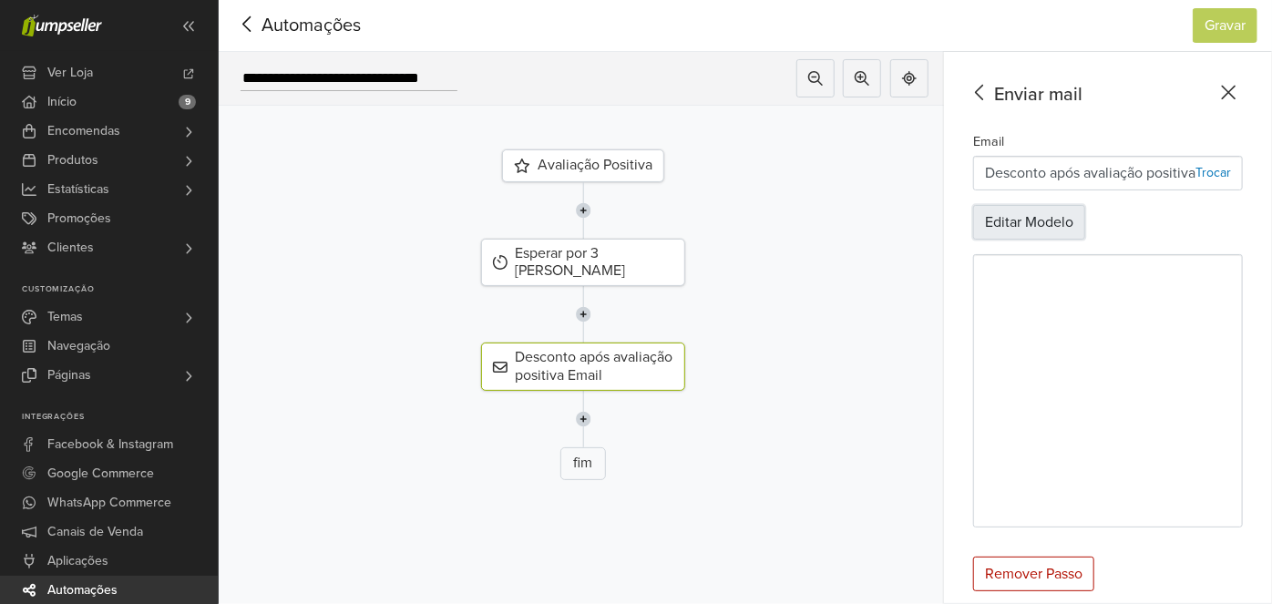
click at [996, 220] on button "Editar Modelo" at bounding box center [1029, 222] width 112 height 35
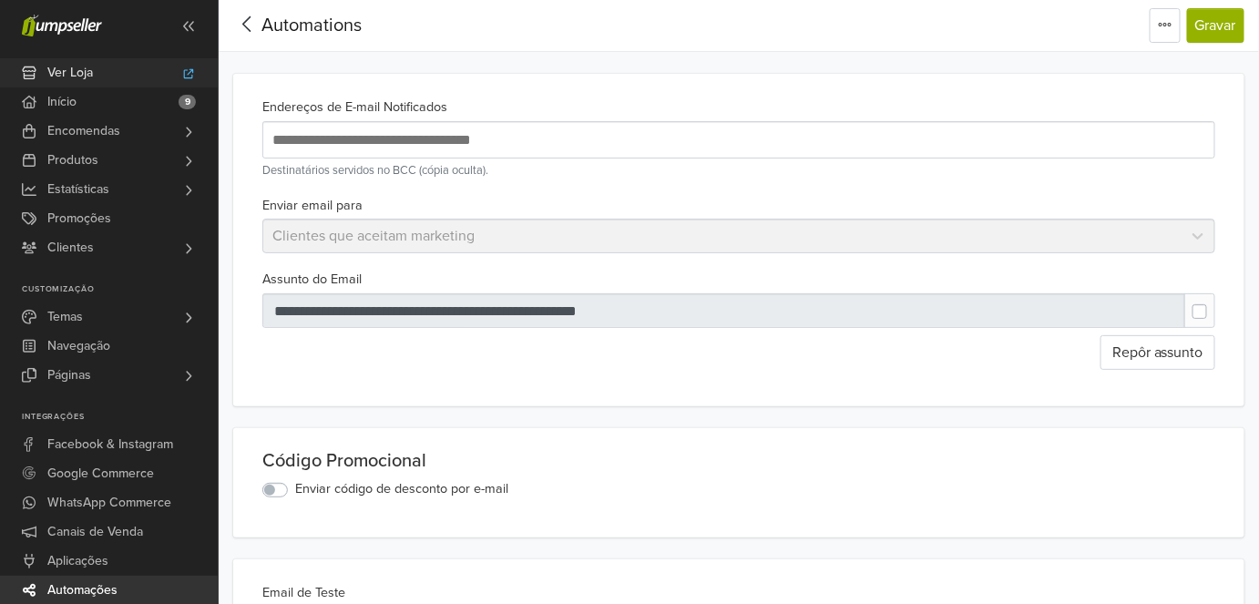
drag, startPoint x: 189, startPoint y: 56, endPoint x: 206, endPoint y: 68, distance: 20.2
drag, startPoint x: 206, startPoint y: 68, endPoint x: 337, endPoint y: 20, distance: 139.8
click at [337, 20] on span "Automations" at bounding box center [311, 26] width 100 height 22
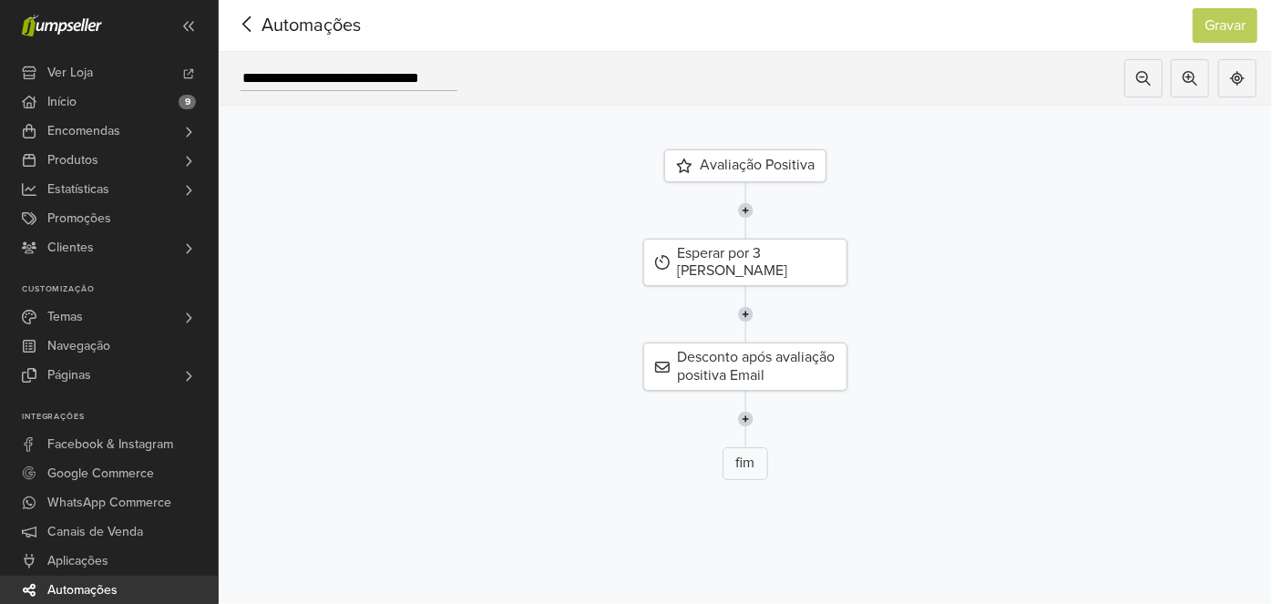
click at [286, 34] on span "Automações" at bounding box center [282, 25] width 99 height 27
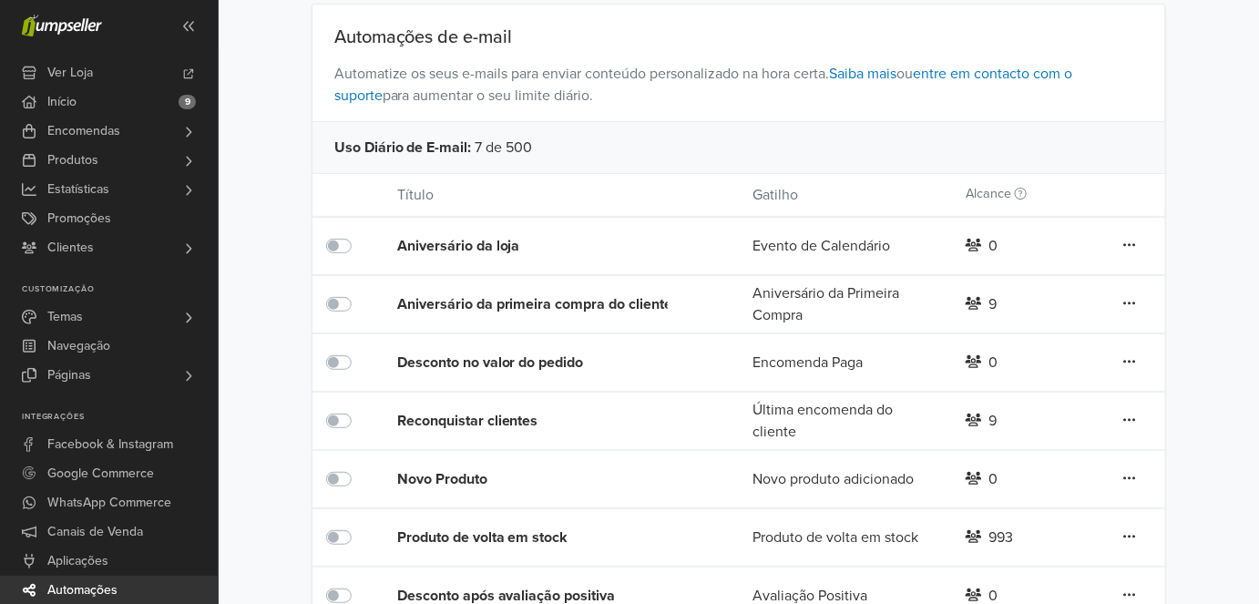
scroll to position [228, 0]
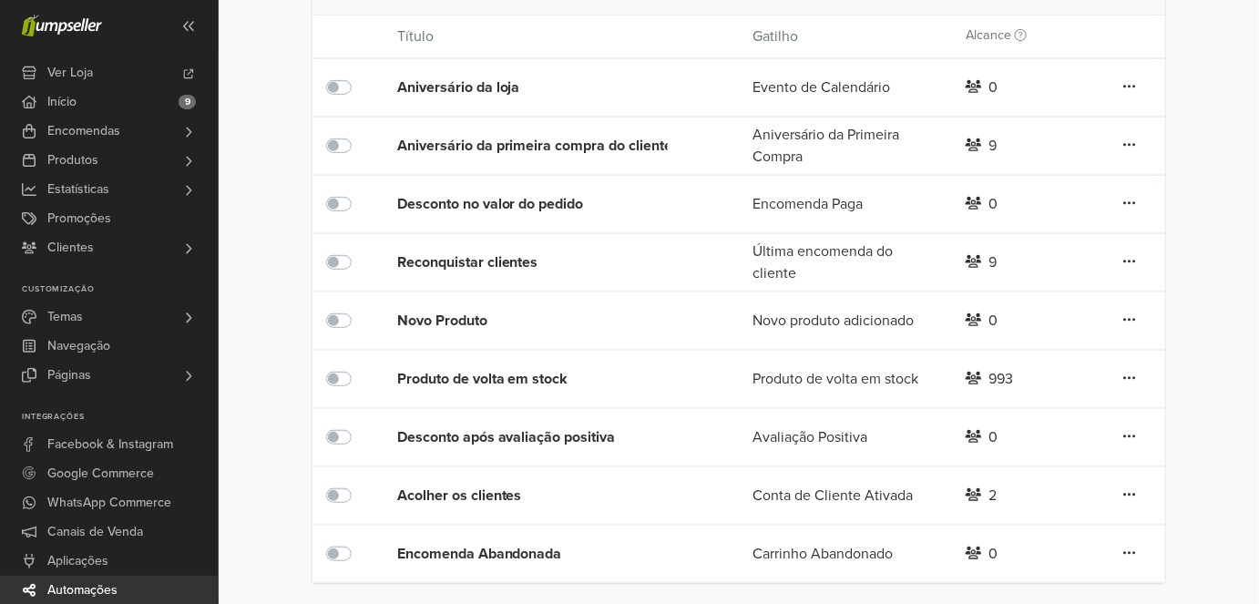
click at [485, 551] on div "Encomenda Abandonada" at bounding box center [539, 554] width 284 height 22
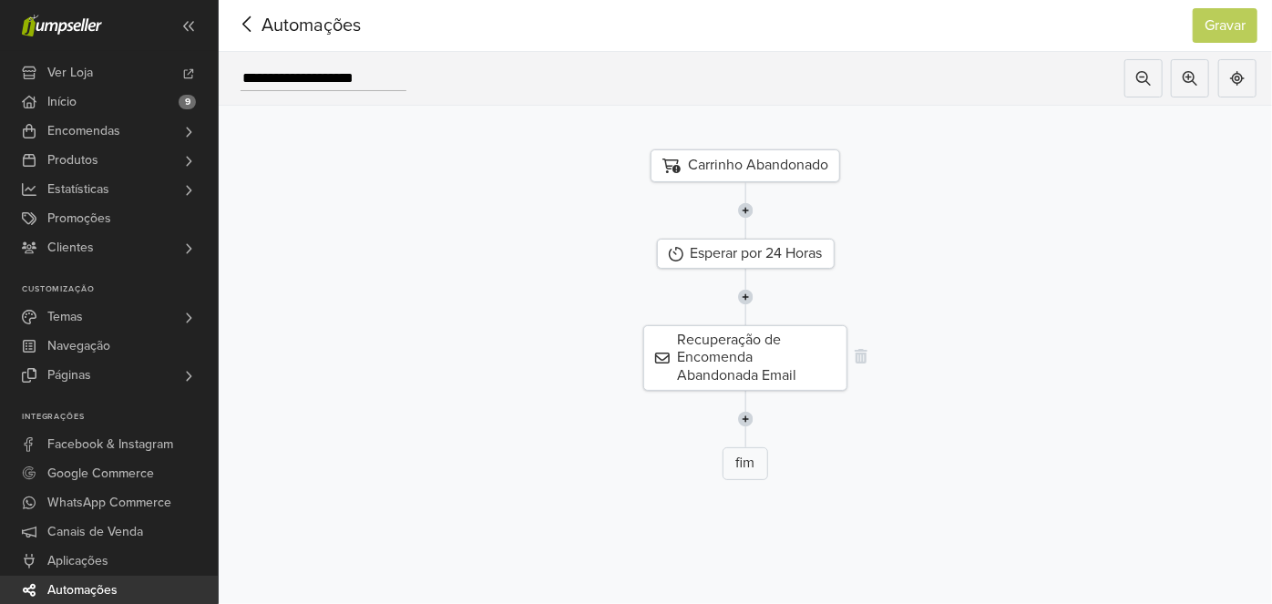
click at [714, 350] on div "Recuperação de Encomenda Abandonada Email" at bounding box center [745, 358] width 204 height 66
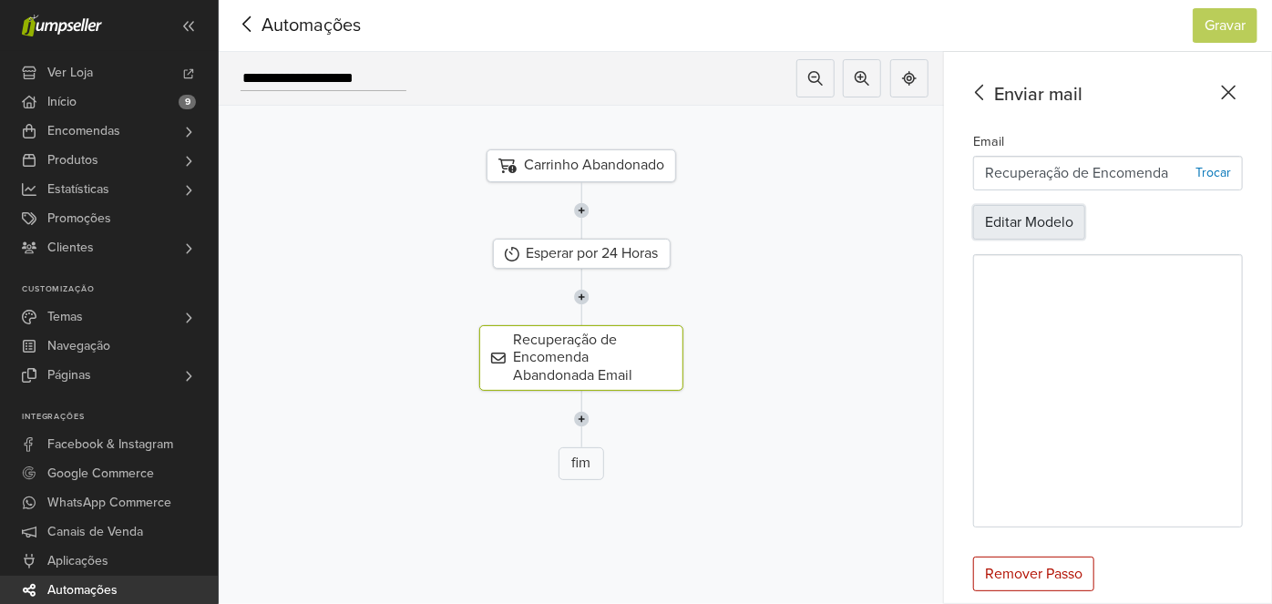
click at [993, 224] on button "Editar Modelo" at bounding box center [1029, 222] width 112 height 35
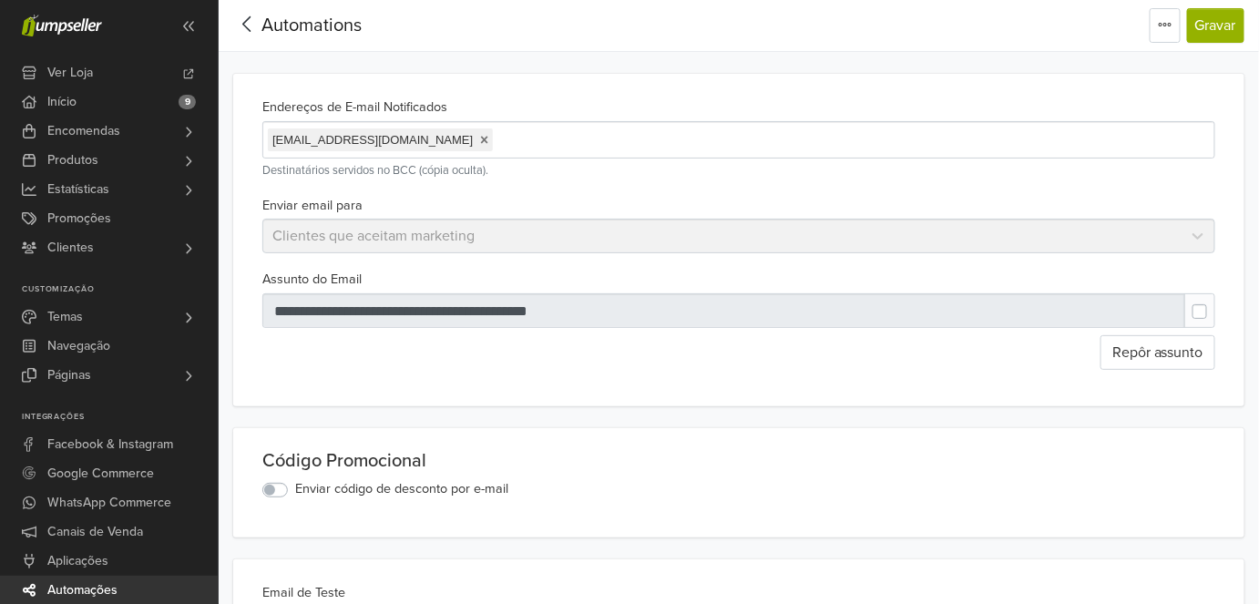
click at [480, 142] on link at bounding box center [484, 140] width 8 height 15
click at [1204, 36] on button "Gravar" at bounding box center [1215, 25] width 57 height 35
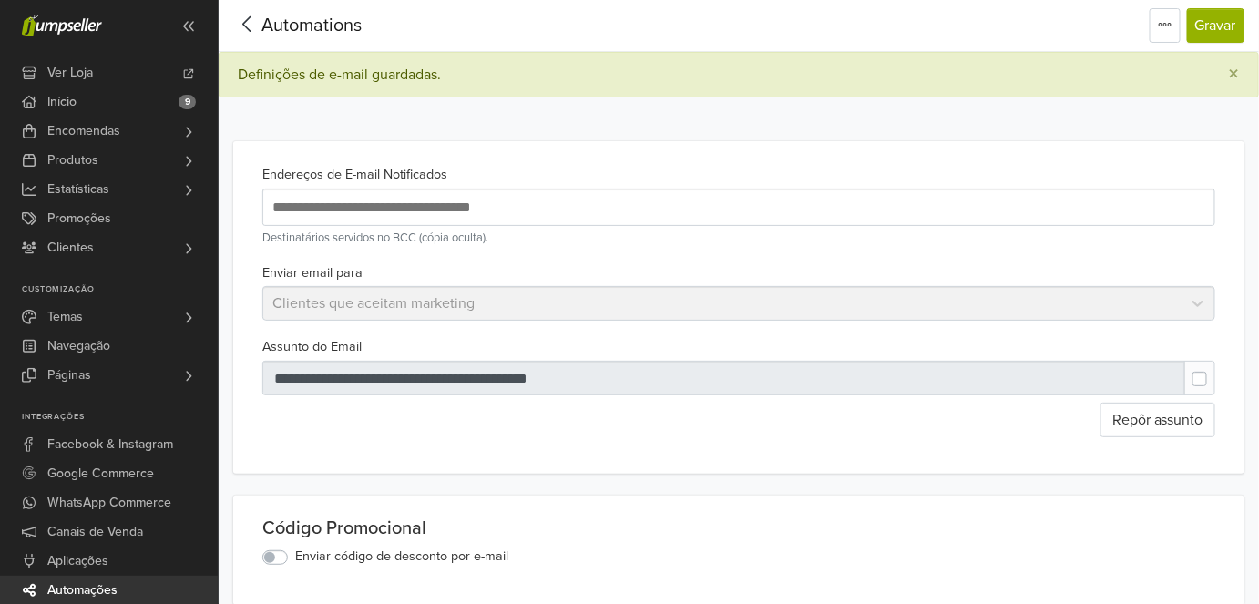
click at [299, 26] on span "Automations" at bounding box center [311, 26] width 100 height 22
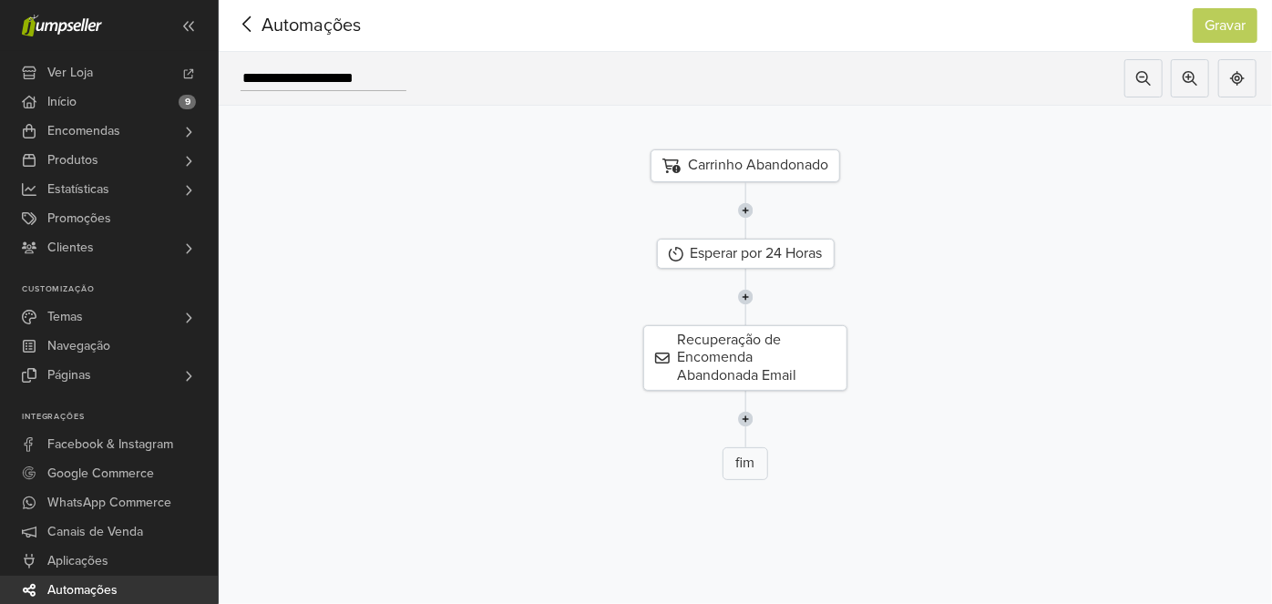
click at [299, 31] on span "Automações" at bounding box center [282, 25] width 99 height 27
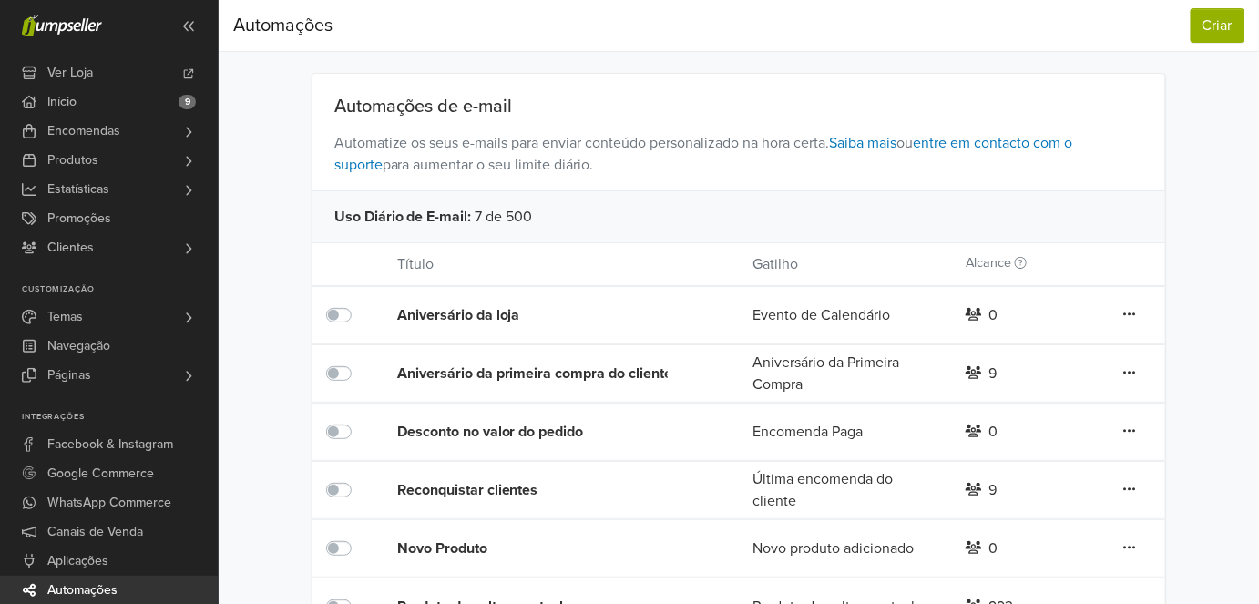
scroll to position [228, 0]
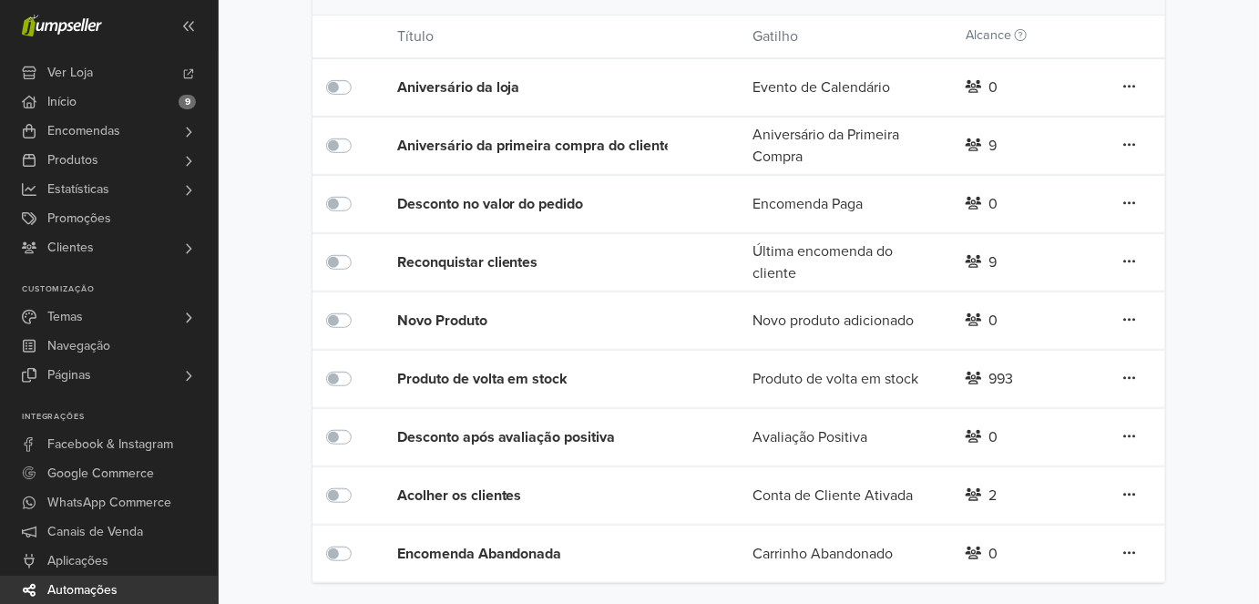
click at [485, 491] on div "Acolher os clientes" at bounding box center [539, 496] width 284 height 22
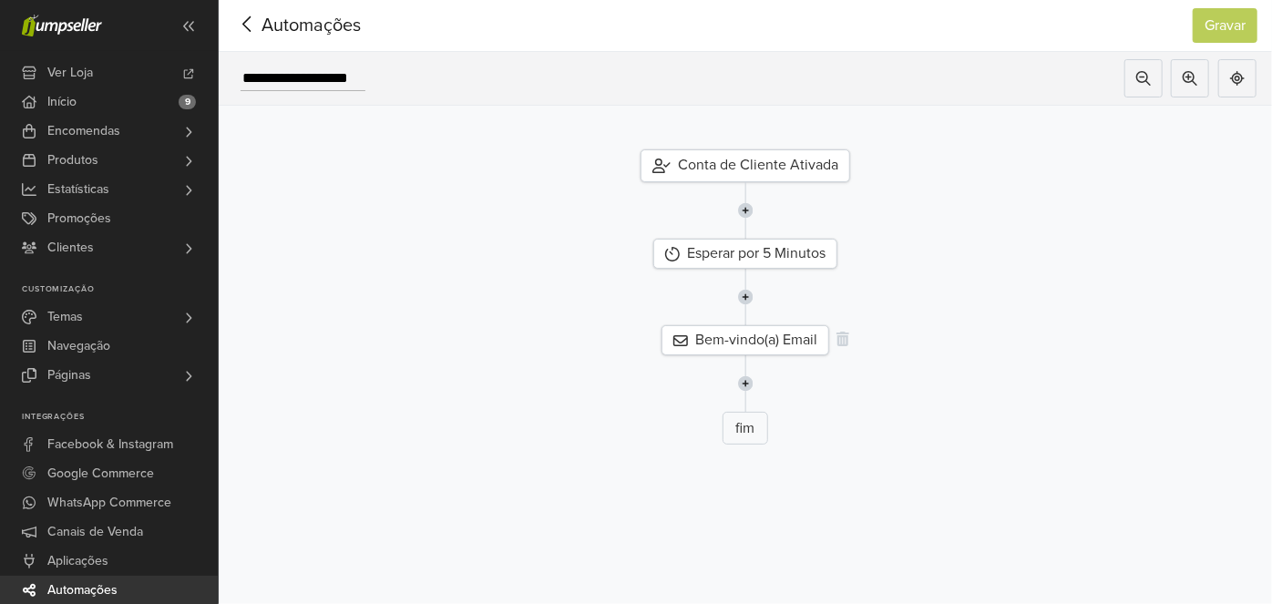
click at [772, 334] on div "Bem-vindo(a) Email" at bounding box center [745, 340] width 168 height 30
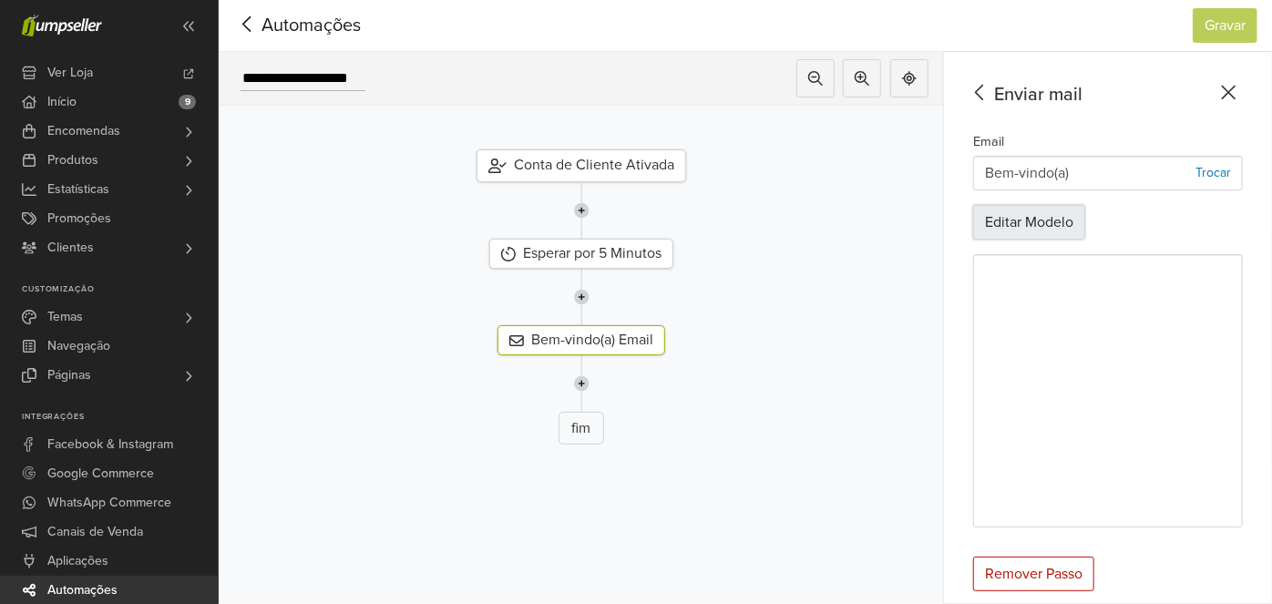
click at [1017, 221] on button "Editar Modelo" at bounding box center [1029, 222] width 112 height 35
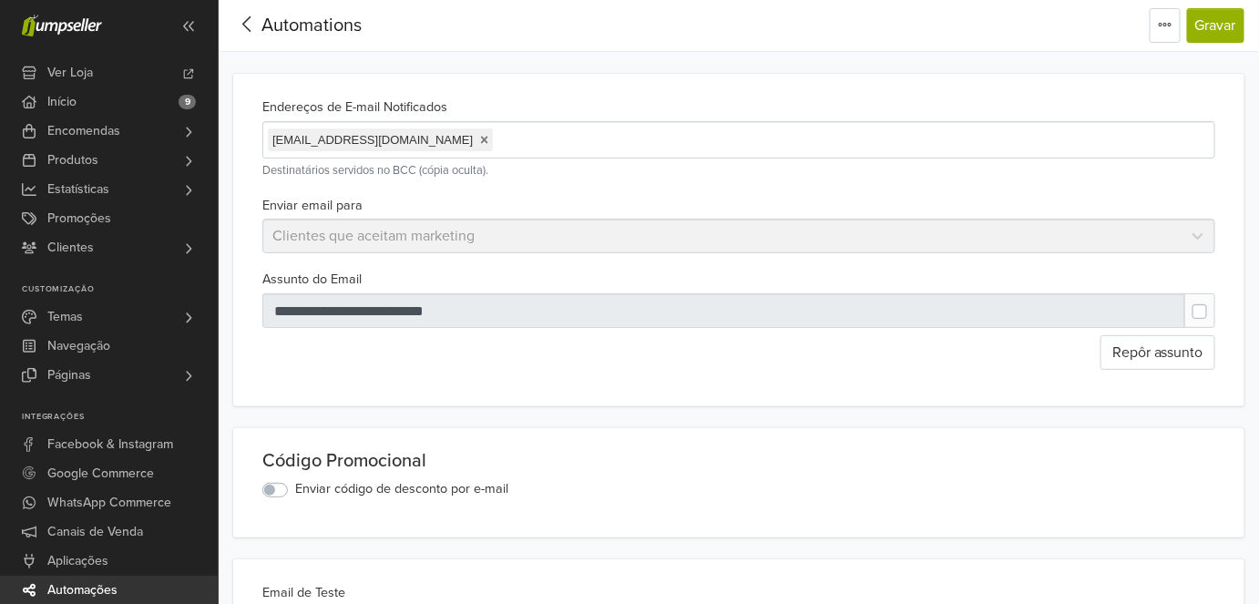
click at [480, 140] on link at bounding box center [484, 140] width 8 height 15
click at [1211, 34] on button "Gravar" at bounding box center [1215, 25] width 57 height 35
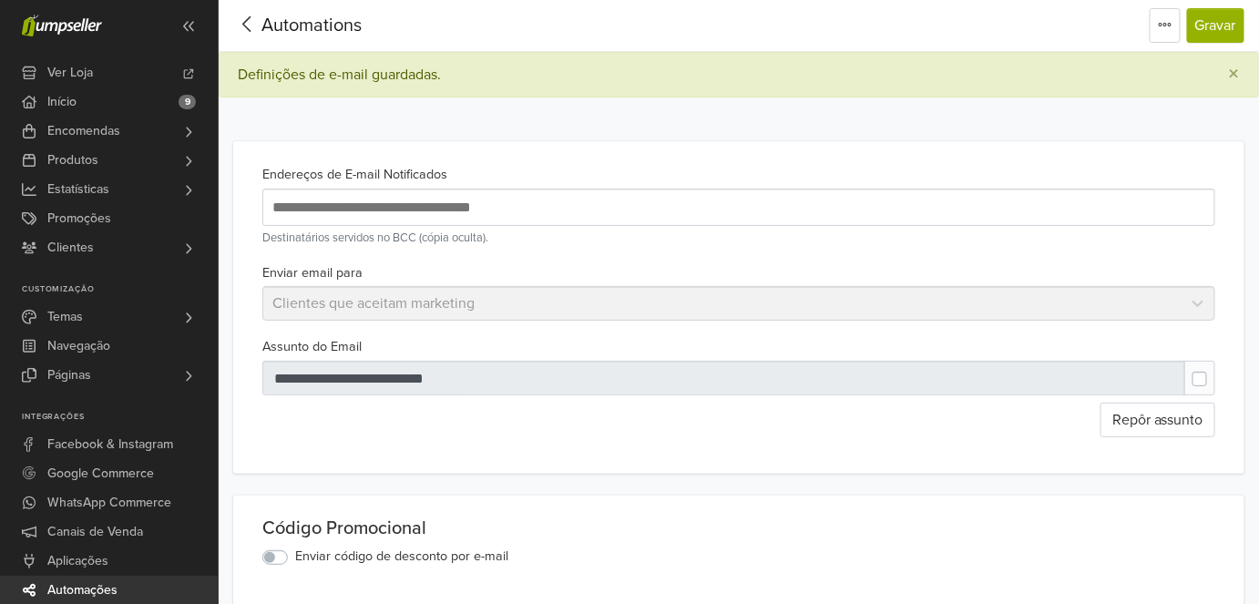
click at [267, 29] on span "Automations" at bounding box center [311, 26] width 100 height 22
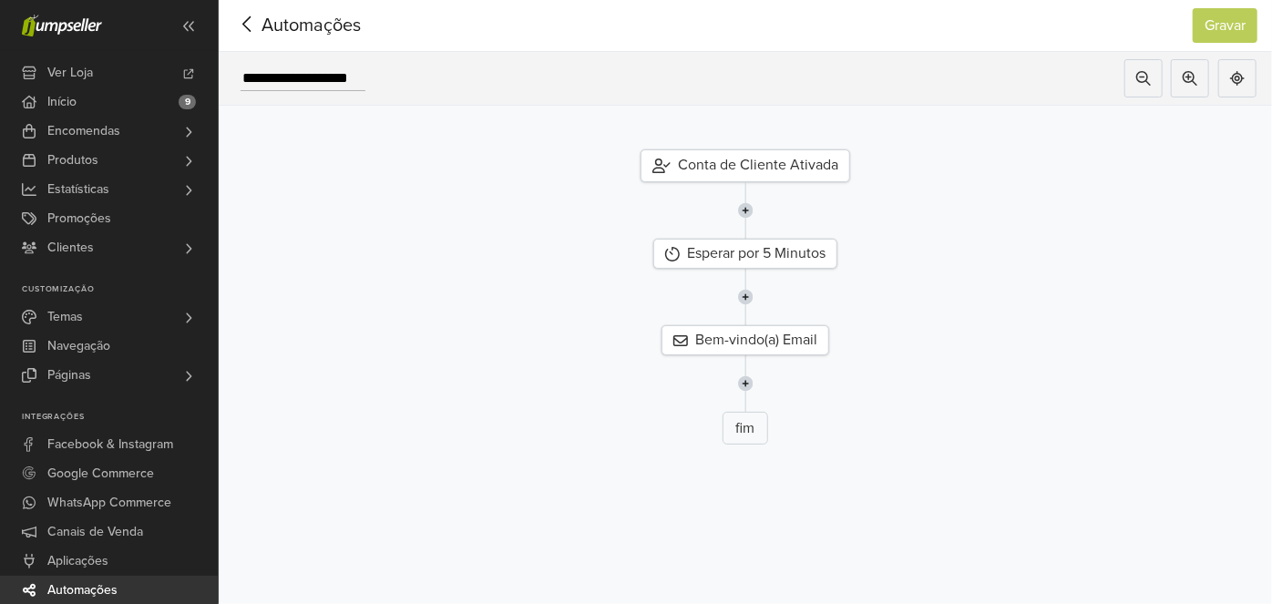
click at [266, 10] on div "Automações" at bounding box center [290, 25] width 114 height 36
click at [263, 26] on span "Automações" at bounding box center [282, 25] width 99 height 27
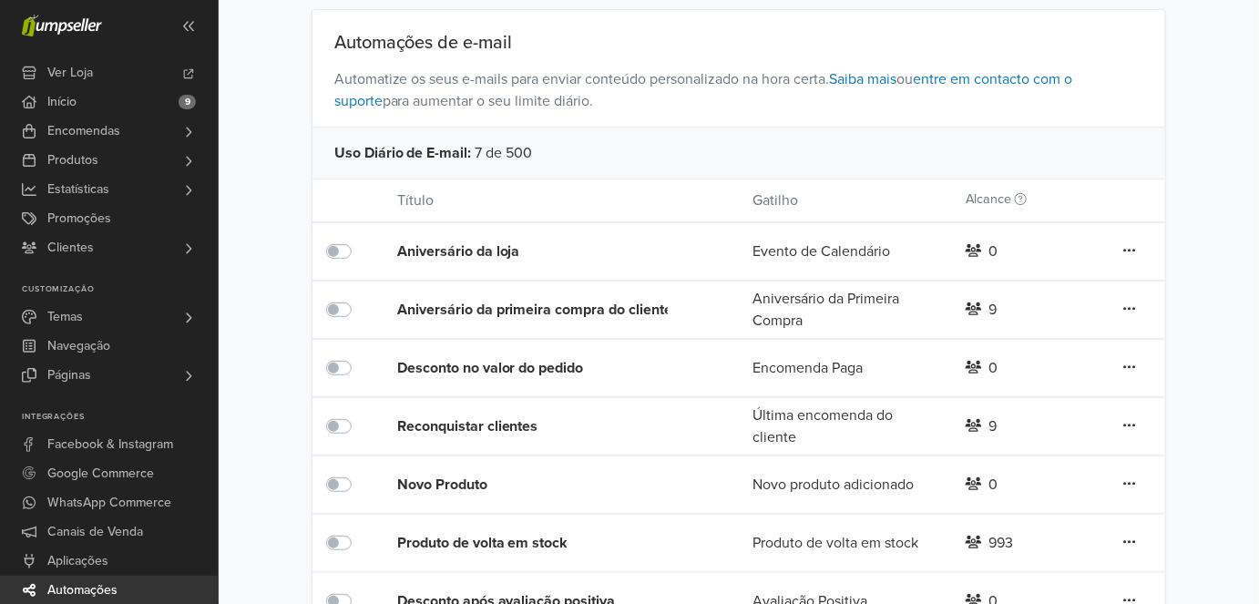
scroll to position [228, 0]
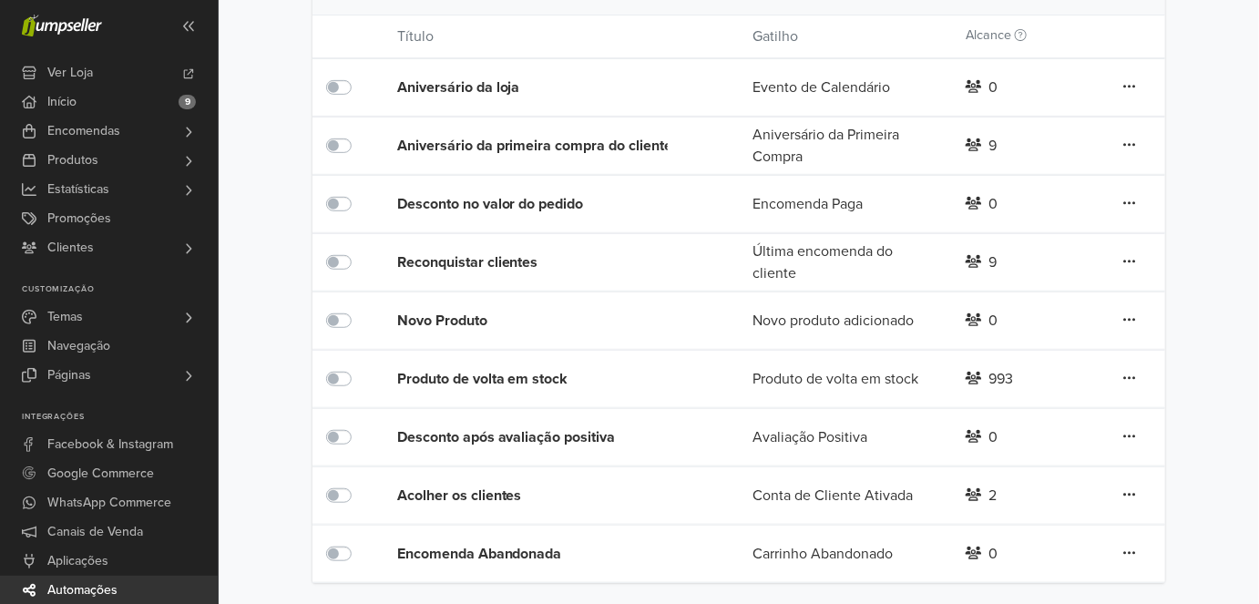
click at [512, 432] on div "Desconto após avaliação positiva" at bounding box center [539, 437] width 284 height 22
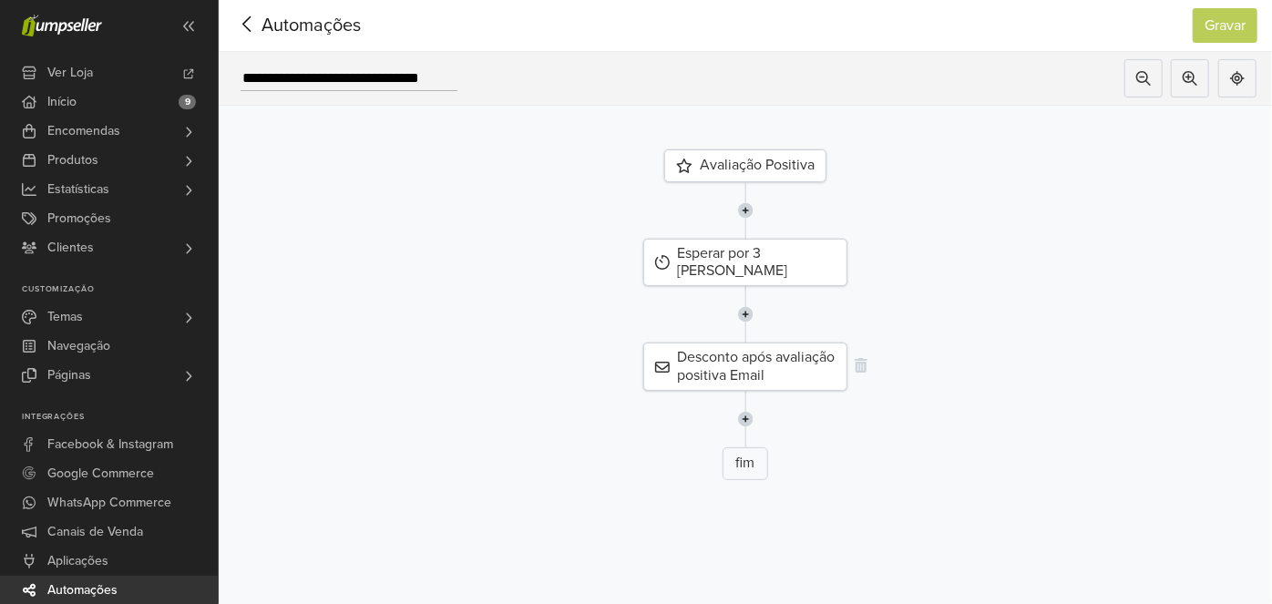
click at [757, 366] on div "Desconto após avaliação positiva Email" at bounding box center [745, 365] width 204 height 47
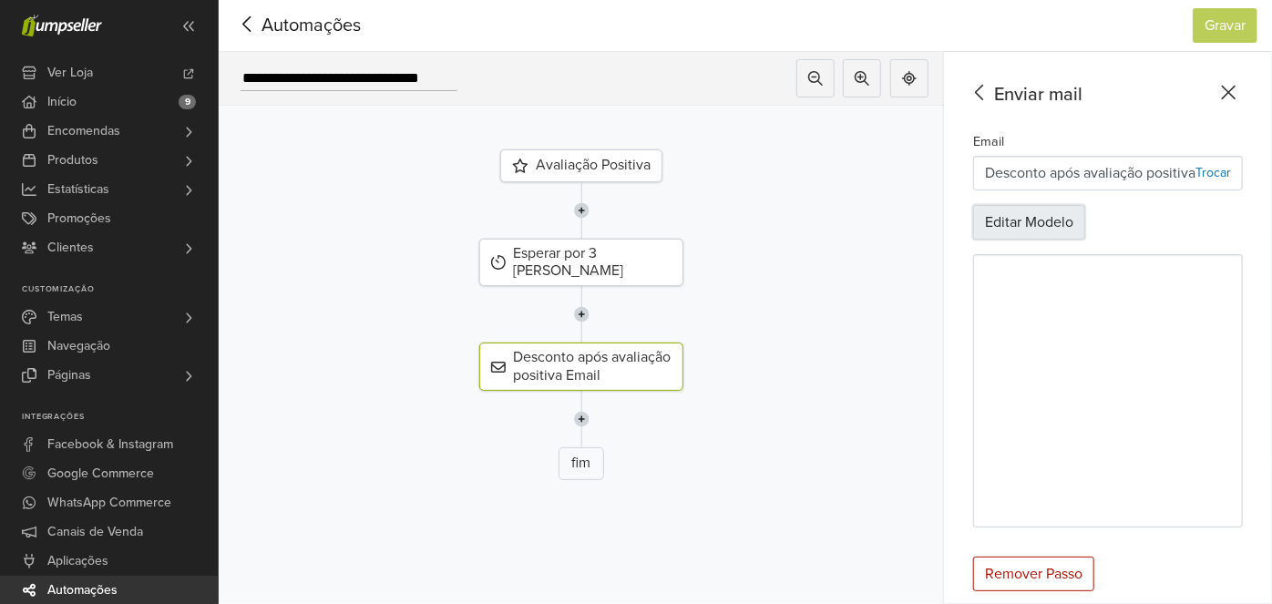
click at [1024, 236] on button "Editar Modelo" at bounding box center [1029, 222] width 112 height 35
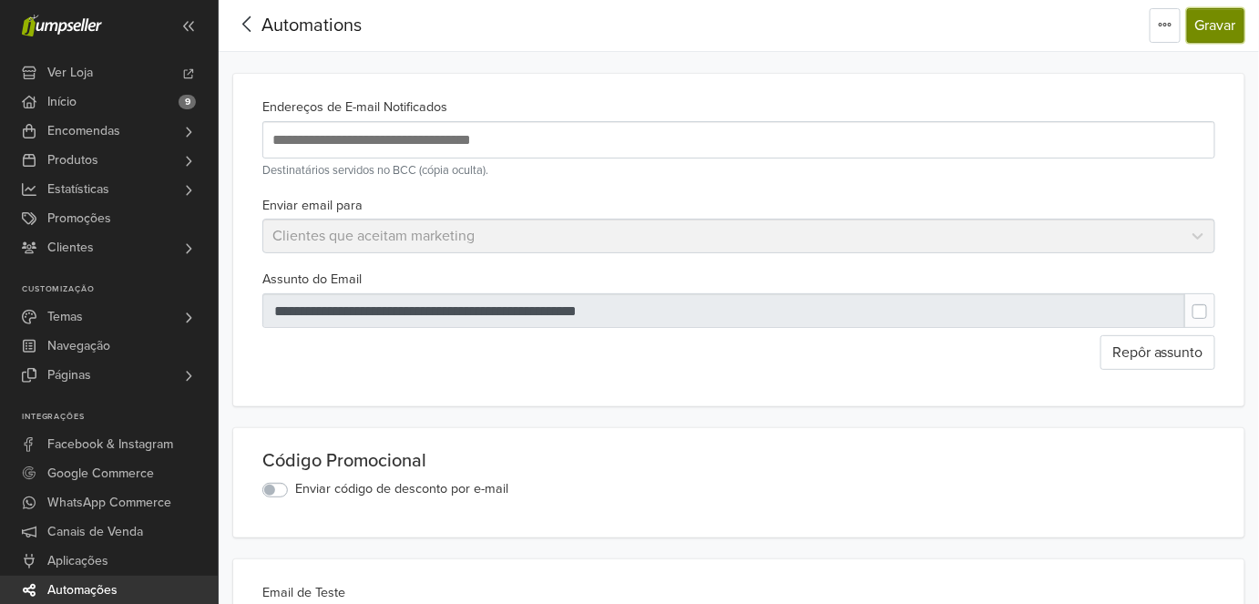
click at [1213, 23] on button "Gravar" at bounding box center [1215, 25] width 57 height 35
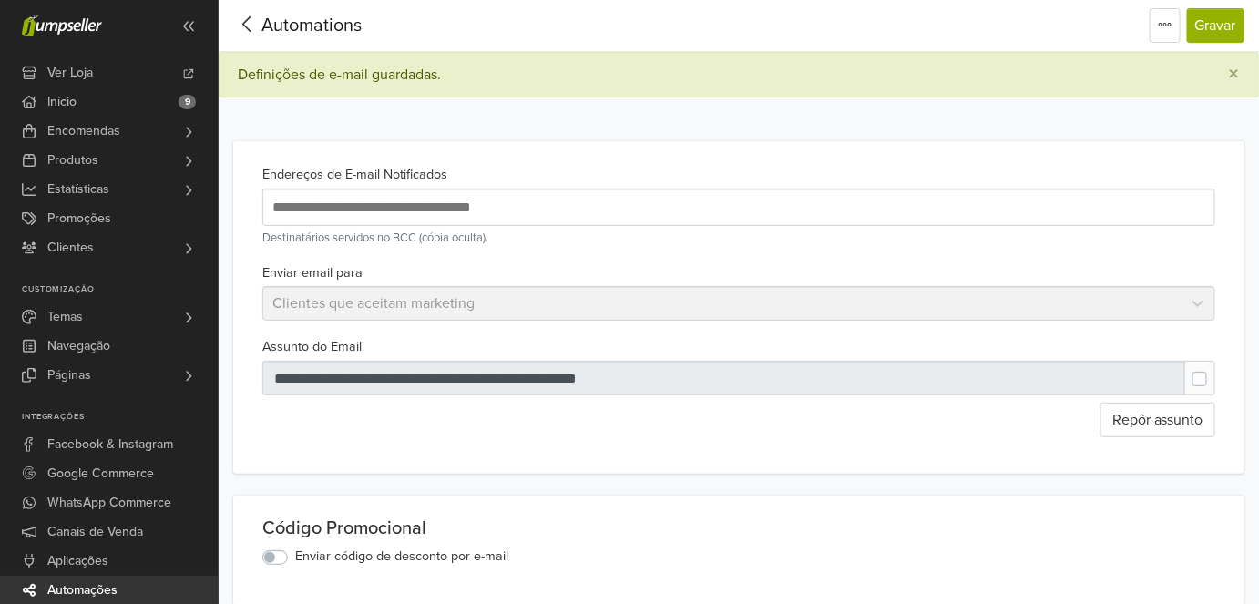
click at [291, 13] on div "Automations" at bounding box center [297, 25] width 128 height 36
click at [296, 18] on span "Automations" at bounding box center [311, 26] width 100 height 22
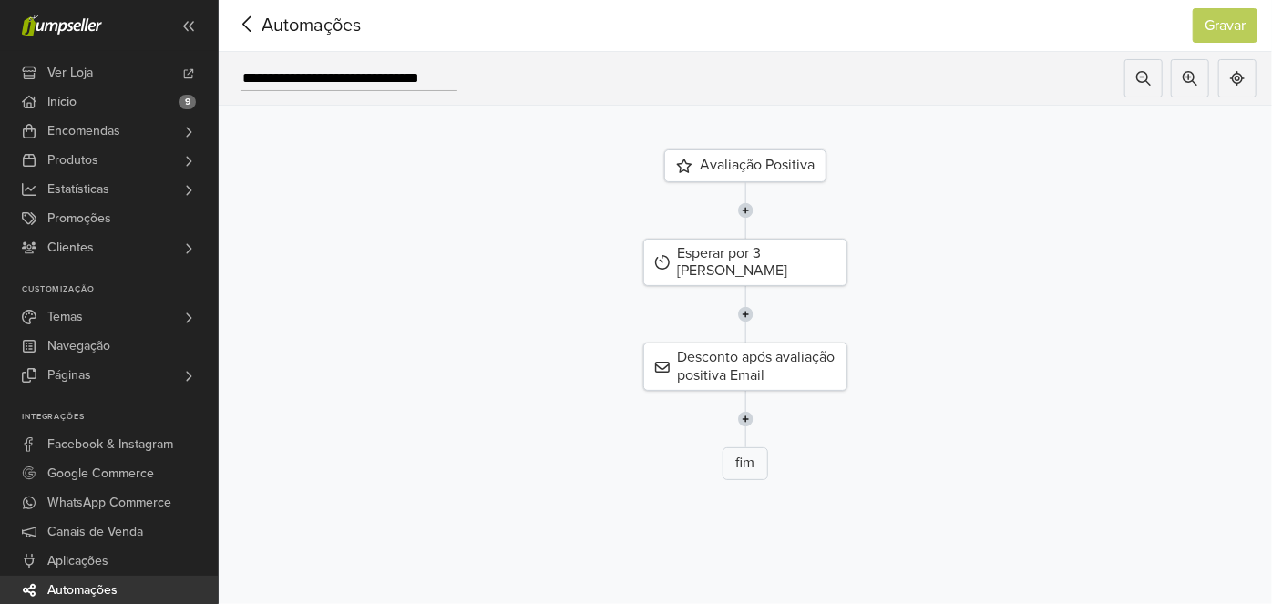
click at [281, 13] on span "Automações" at bounding box center [282, 25] width 99 height 27
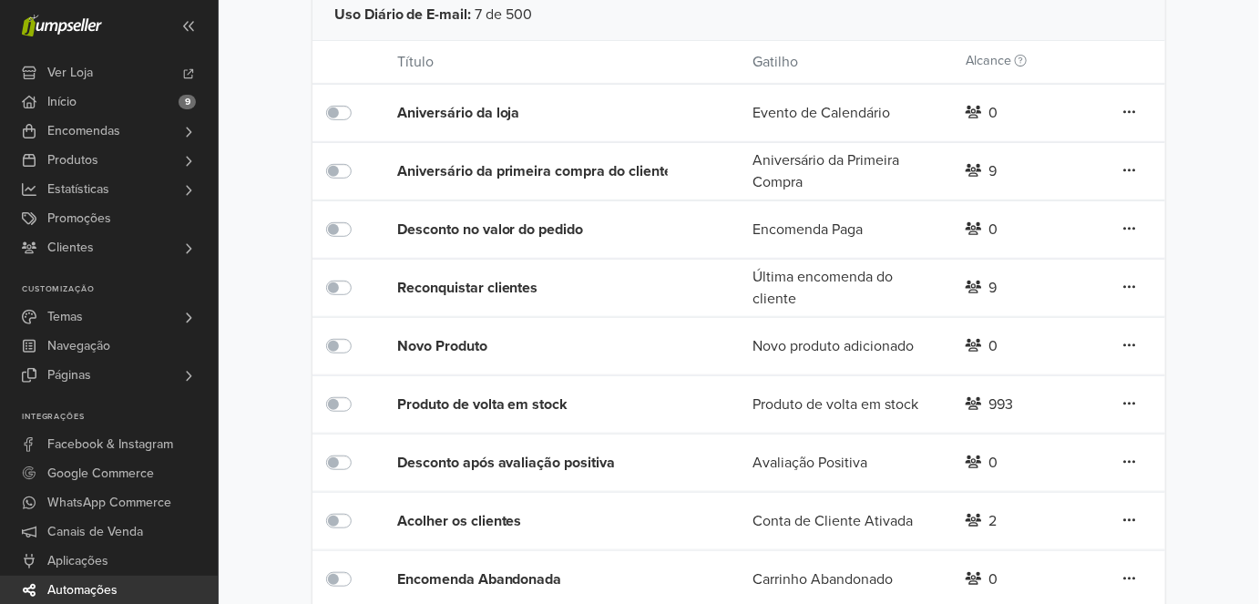
scroll to position [228, 0]
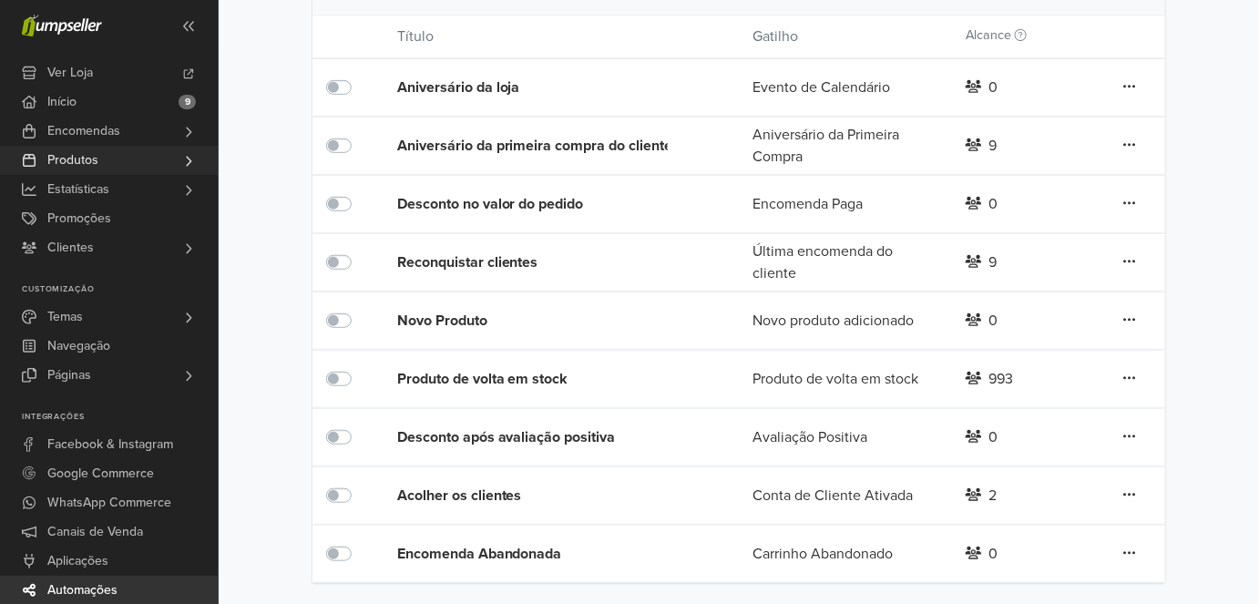
click at [104, 171] on link "Produtos" at bounding box center [109, 160] width 218 height 29
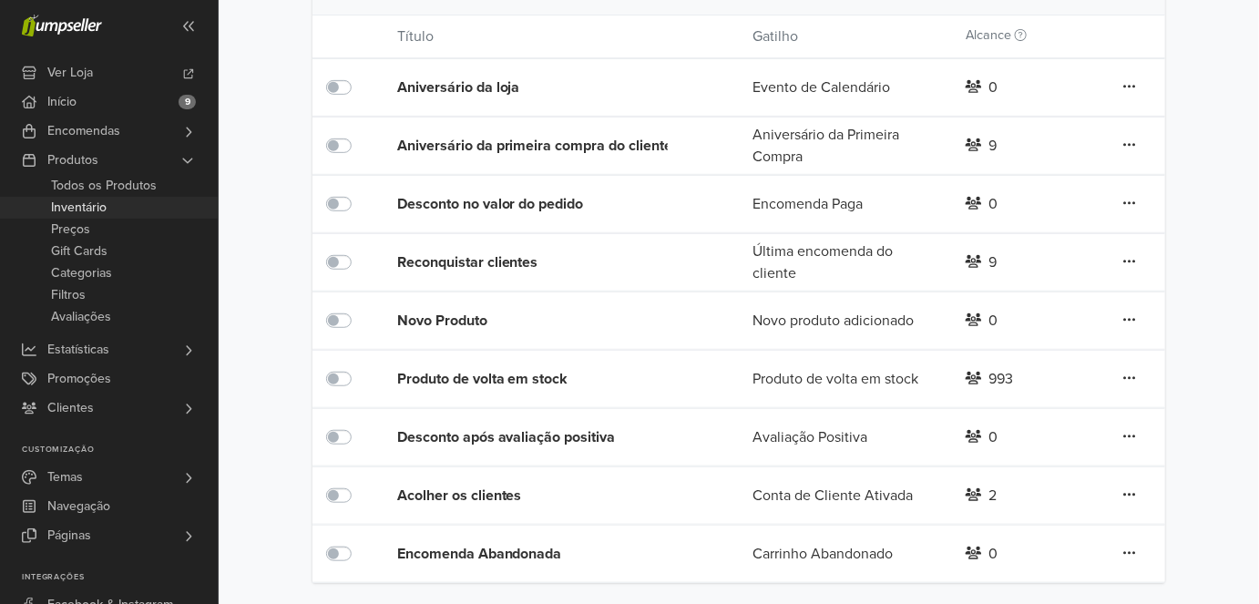
click at [132, 209] on link "Inventário" at bounding box center [109, 208] width 218 height 22
